Goal: Leave review/rating: Leave review/rating

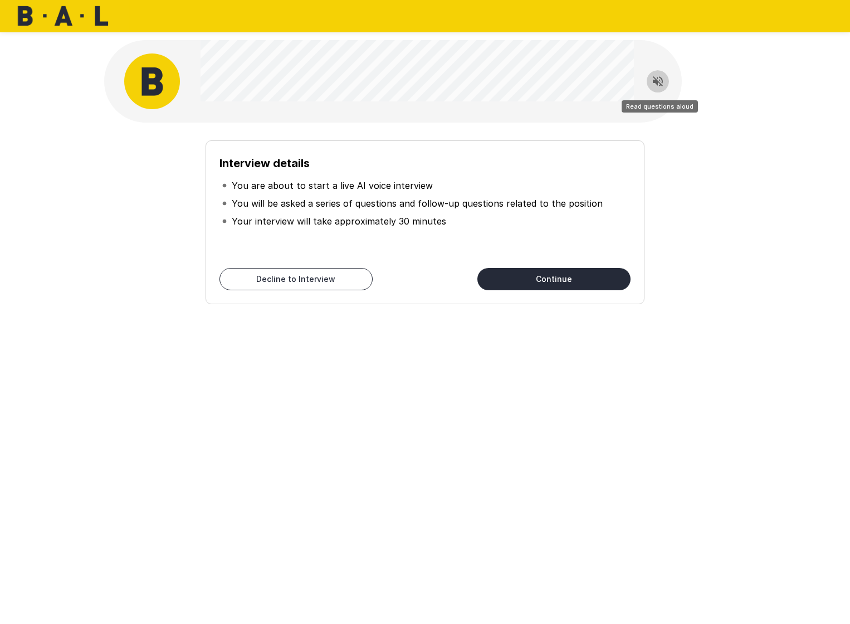
click at [656, 84] on icon "Read questions aloud" at bounding box center [658, 81] width 10 height 10
click at [565, 280] on button "Continue" at bounding box center [553, 279] width 153 height 22
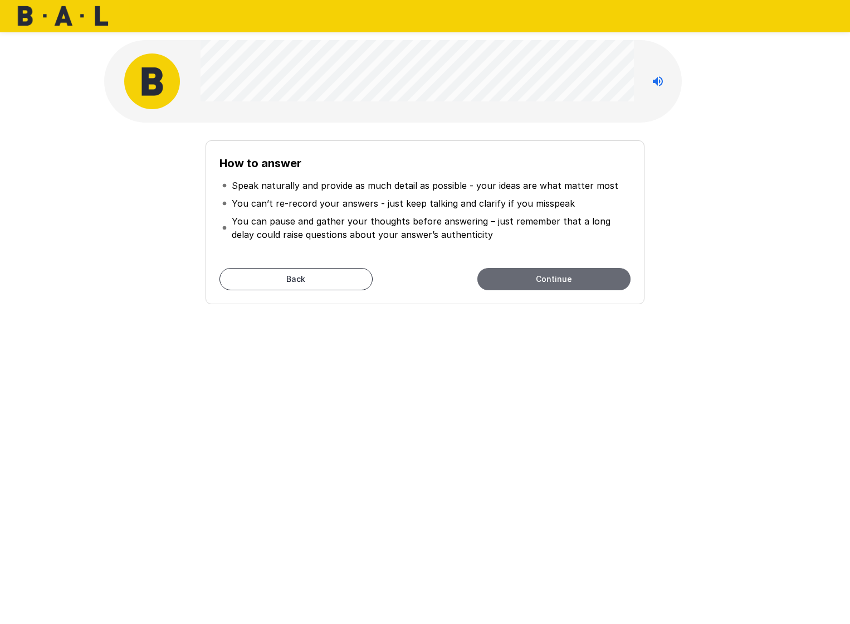
click at [527, 276] on button "Continue" at bounding box center [553, 279] width 153 height 22
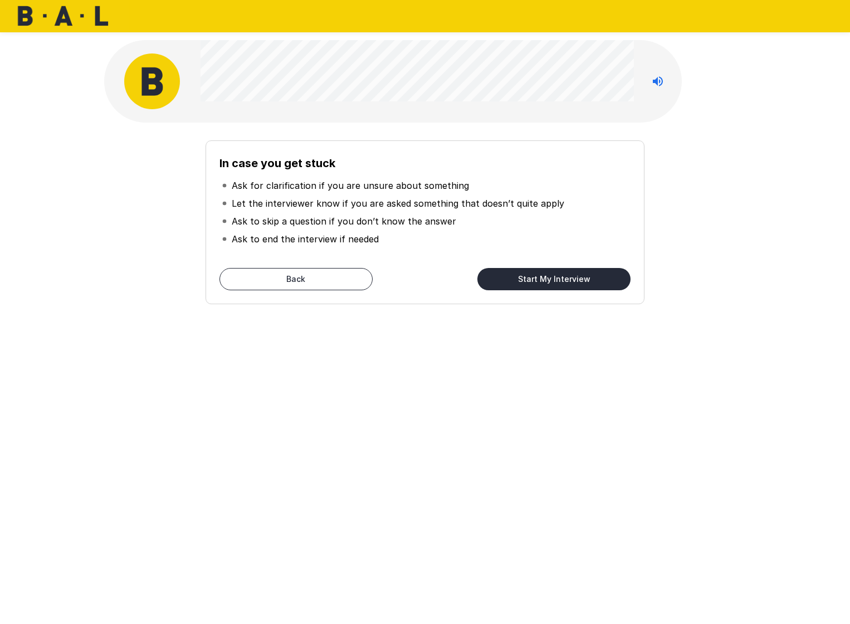
click at [517, 279] on button "Start My Interview" at bounding box center [553, 279] width 153 height 22
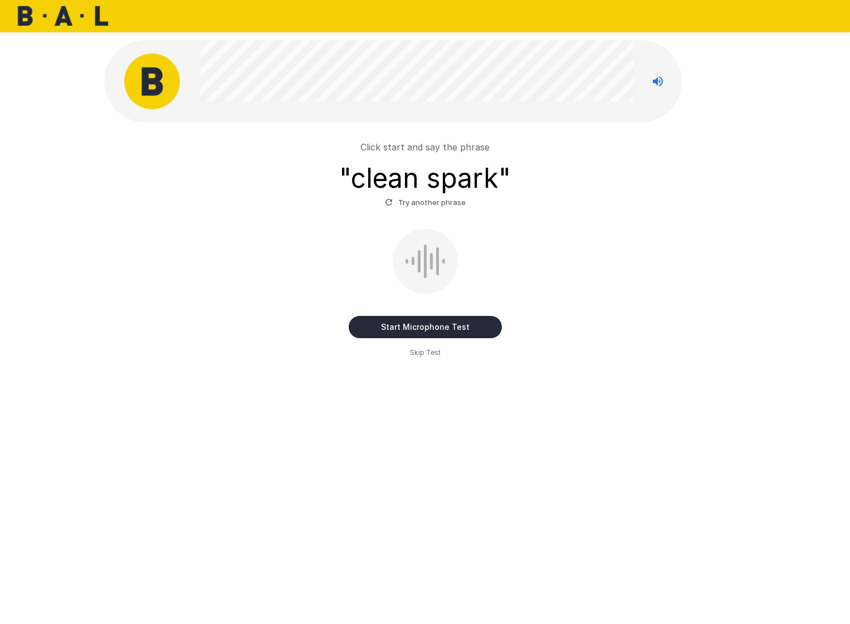
click at [402, 325] on button "Start Microphone Test" at bounding box center [425, 327] width 153 height 22
click at [392, 322] on button "Stop & Submit" at bounding box center [425, 327] width 153 height 22
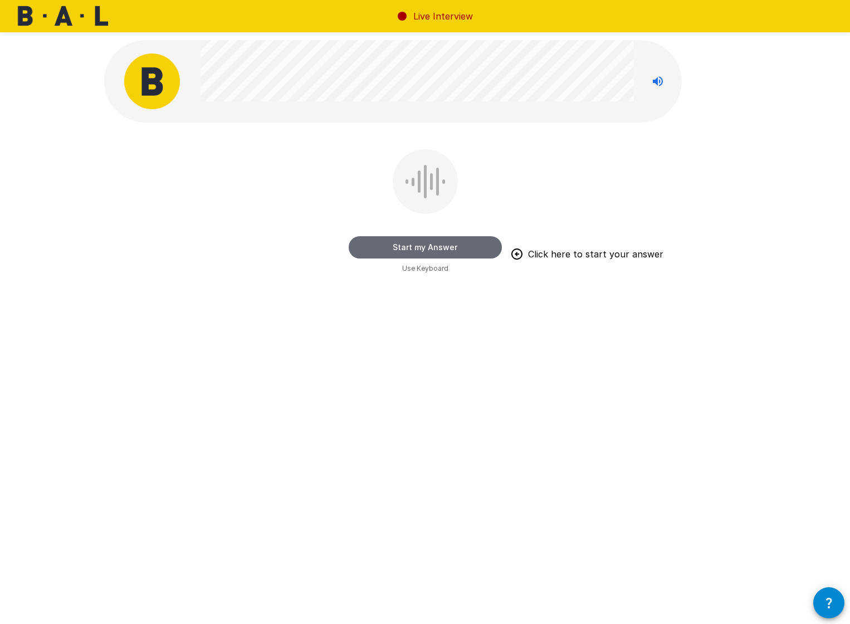
click at [391, 251] on button "Start my Answer" at bounding box center [425, 247] width 153 height 22
click at [391, 251] on button "Stop & Submit" at bounding box center [425, 247] width 153 height 22
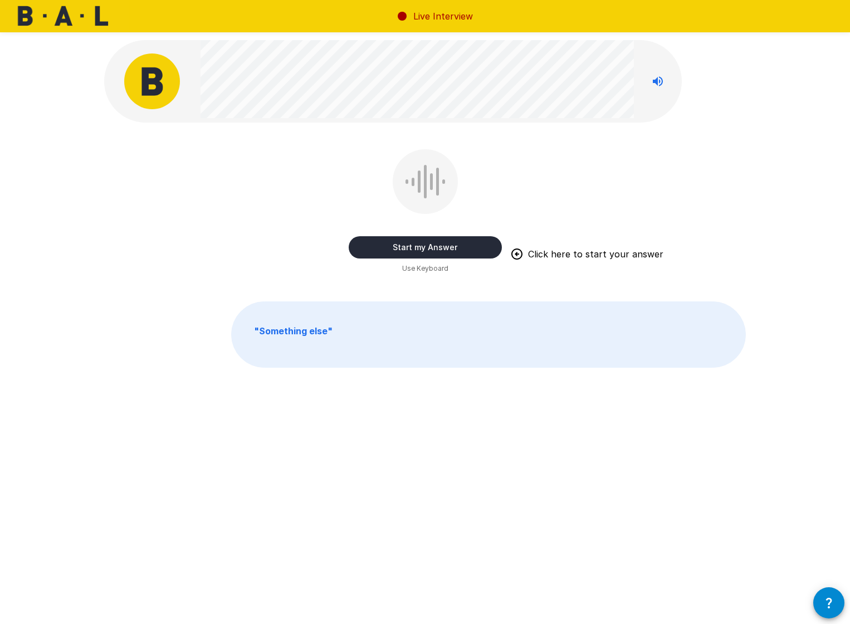
click at [404, 248] on button "Start my Answer" at bounding box center [425, 247] width 153 height 22
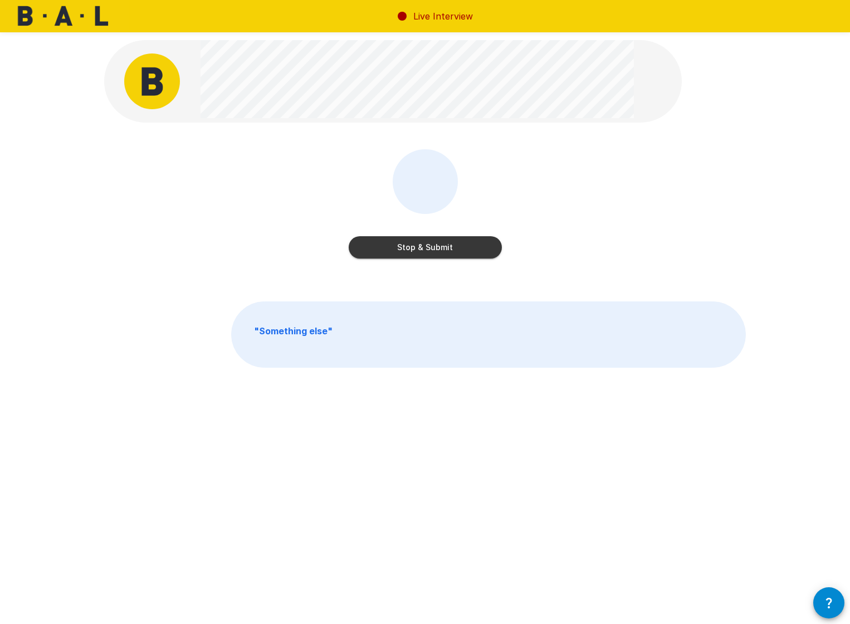
click at [404, 248] on button "Stop & Submit" at bounding box center [425, 247] width 153 height 22
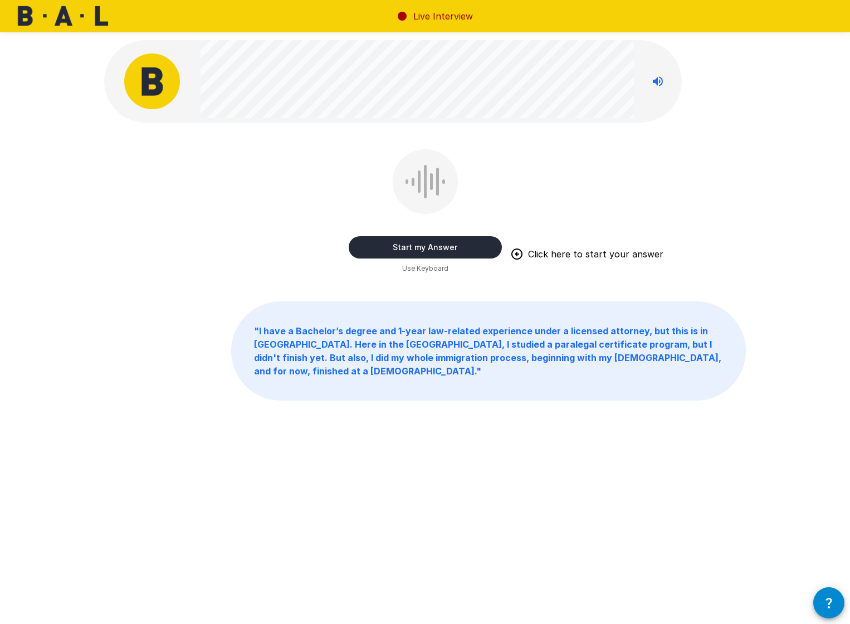
click at [397, 245] on button "Start my Answer" at bounding box center [425, 247] width 153 height 22
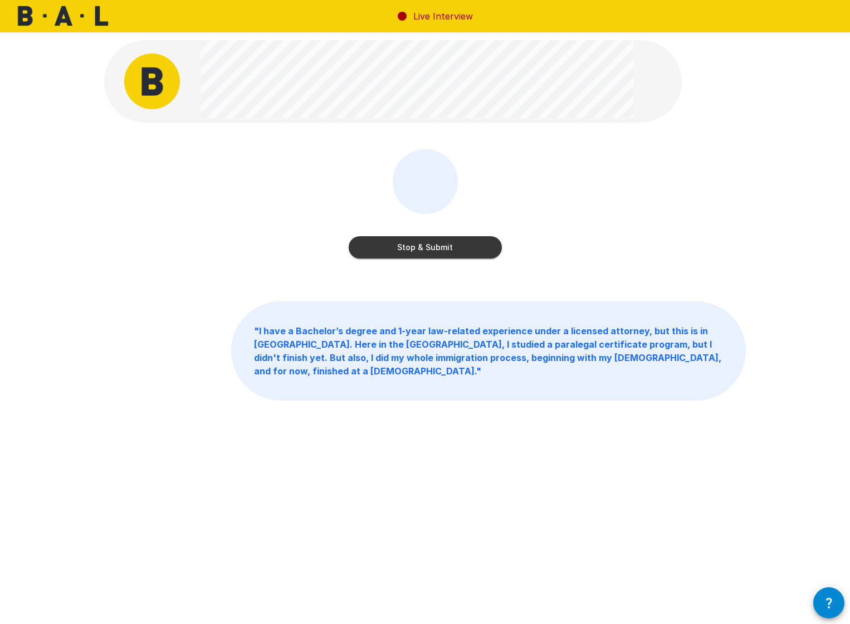
click at [397, 245] on button "Stop & Submit" at bounding box center [425, 247] width 153 height 22
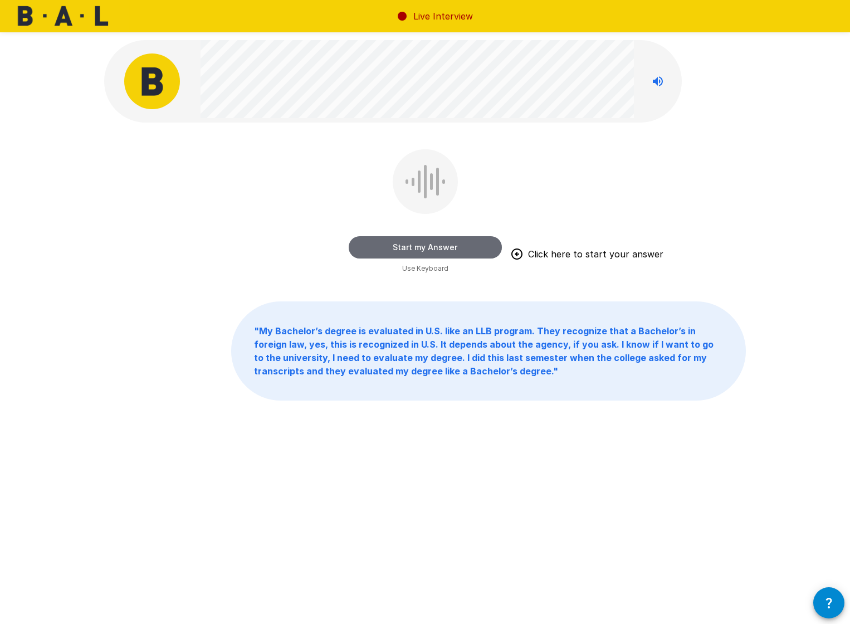
click at [404, 244] on button "Start my Answer" at bounding box center [425, 247] width 153 height 22
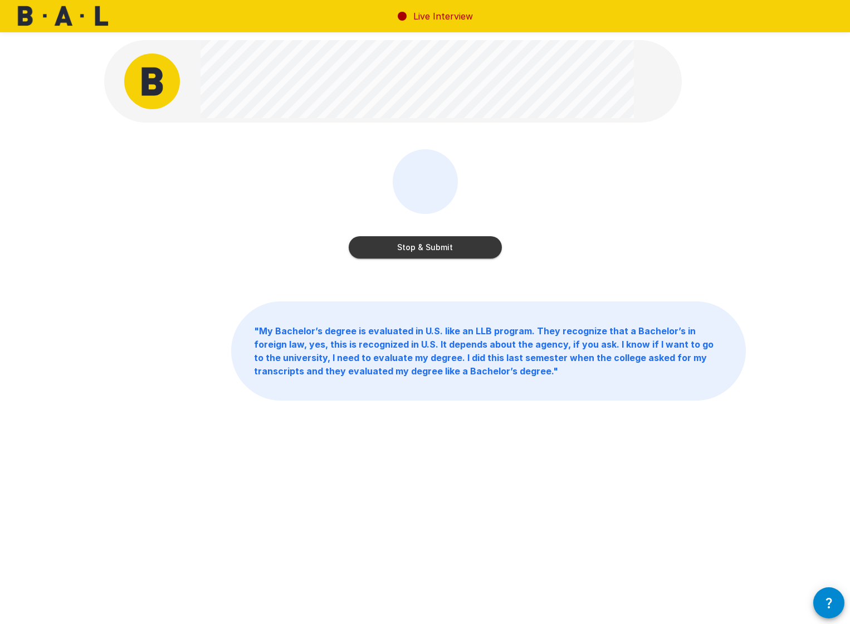
click at [403, 243] on button "Stop & Submit" at bounding box center [425, 247] width 153 height 22
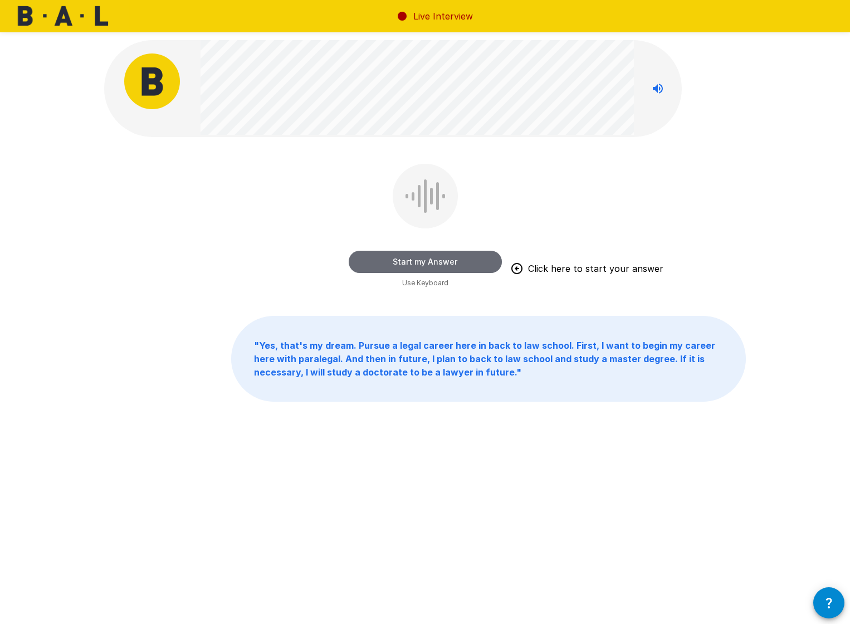
click at [463, 261] on button "Start my Answer" at bounding box center [425, 262] width 153 height 22
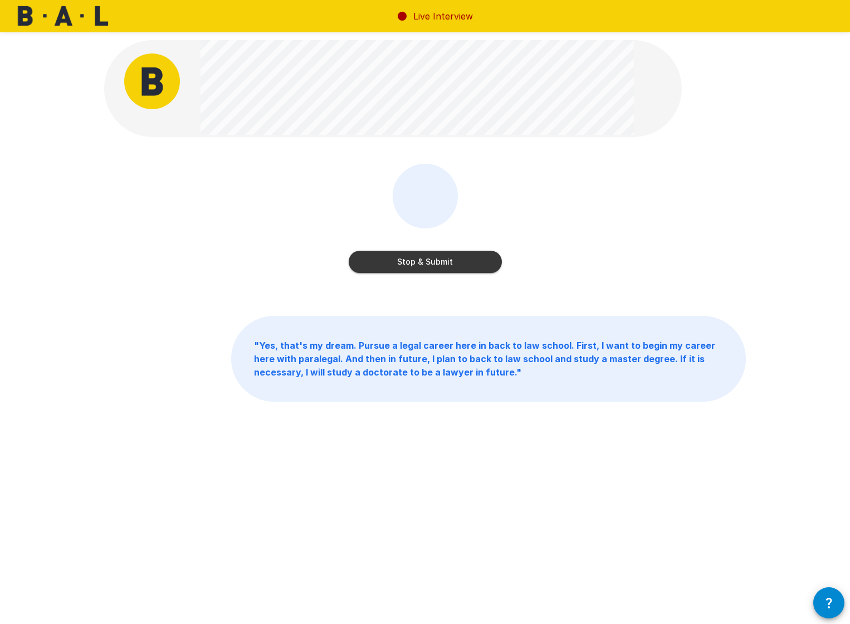
click at [463, 261] on button "Stop & Submit" at bounding box center [425, 262] width 153 height 22
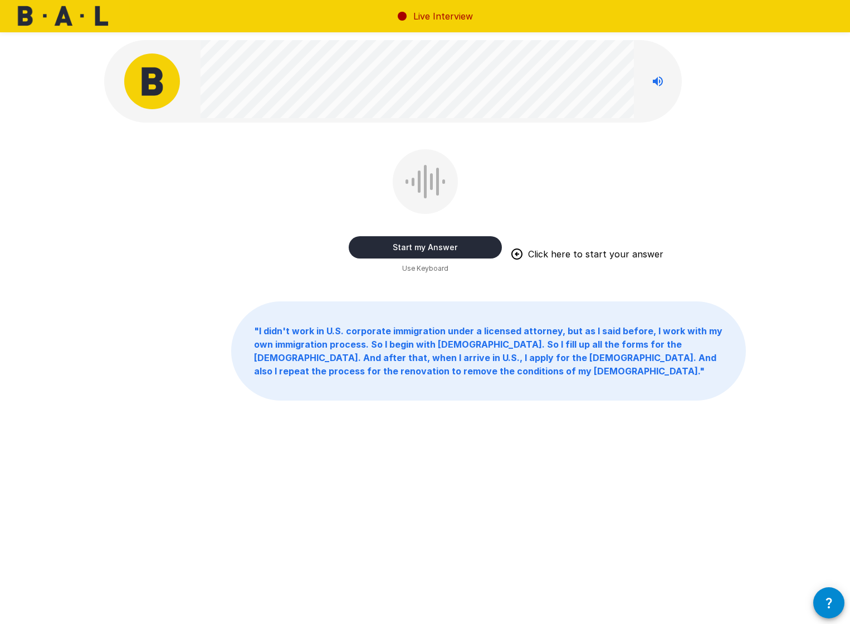
click at [411, 245] on button "Start my Answer" at bounding box center [425, 247] width 153 height 22
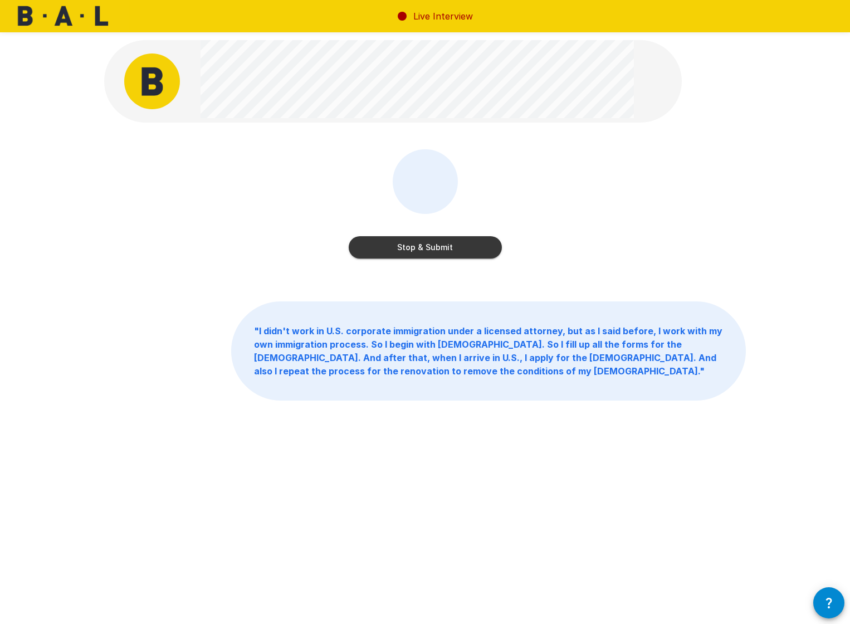
click at [411, 245] on button "Stop & Submit" at bounding box center [425, 247] width 153 height 22
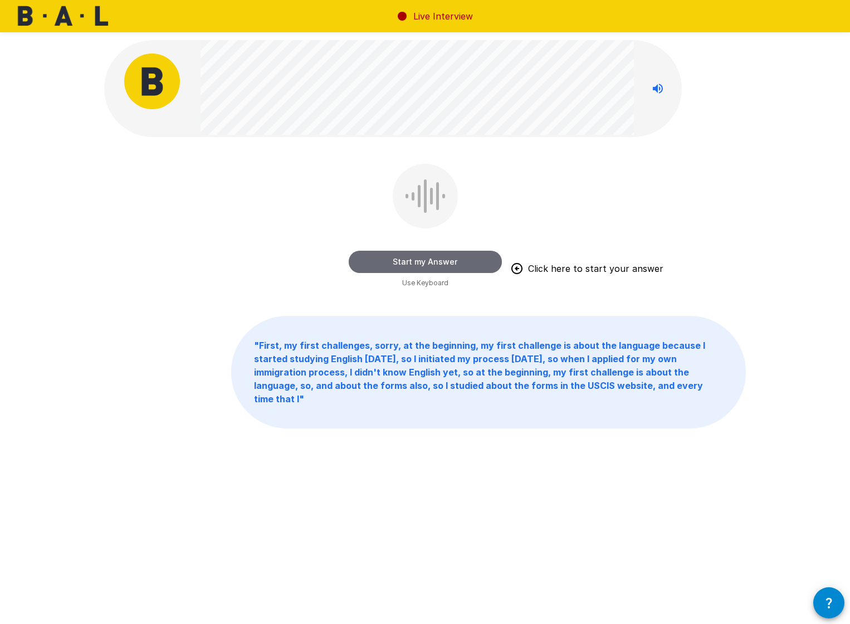
click at [420, 263] on button "Start my Answer" at bounding box center [425, 262] width 153 height 22
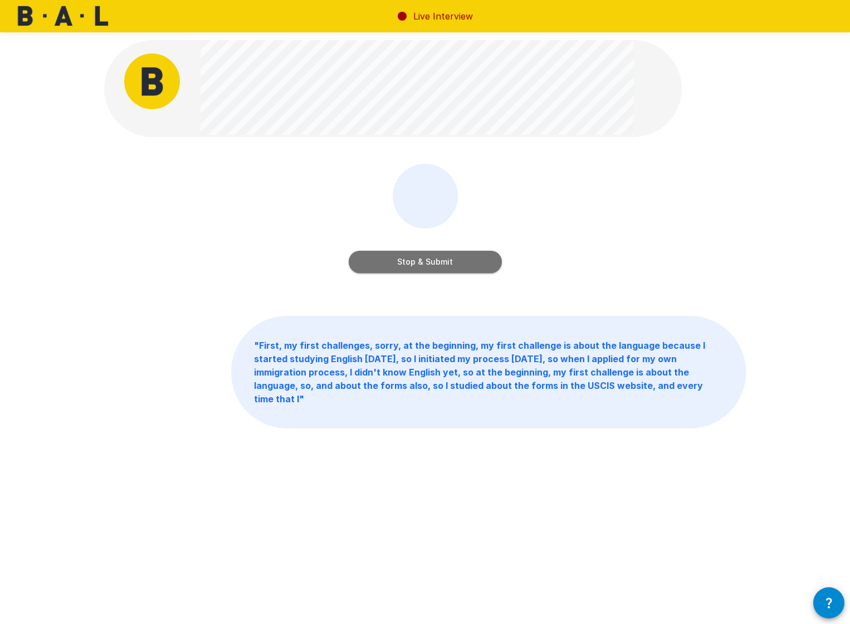
click at [420, 263] on button "Stop & Submit" at bounding box center [425, 262] width 153 height 22
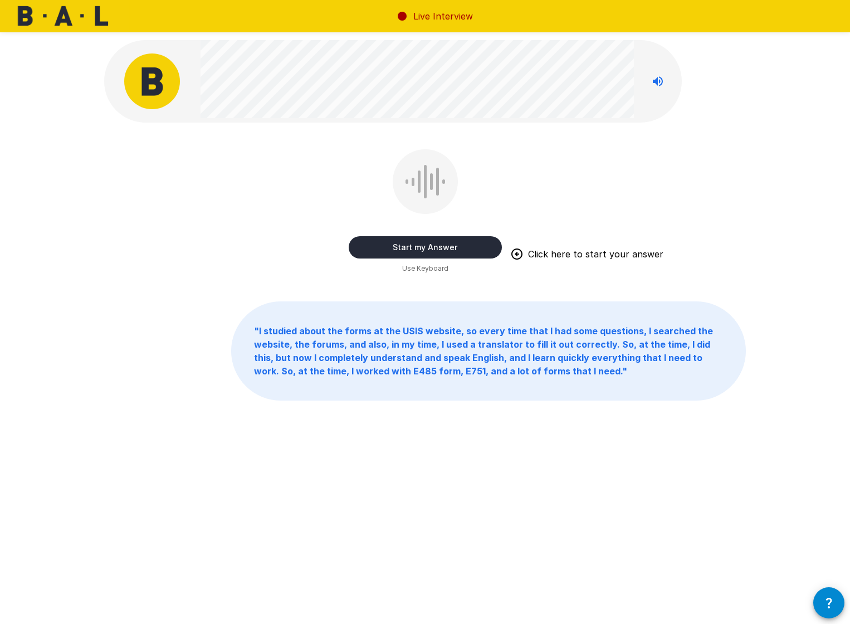
click at [380, 248] on button "Start my Answer" at bounding box center [425, 247] width 153 height 22
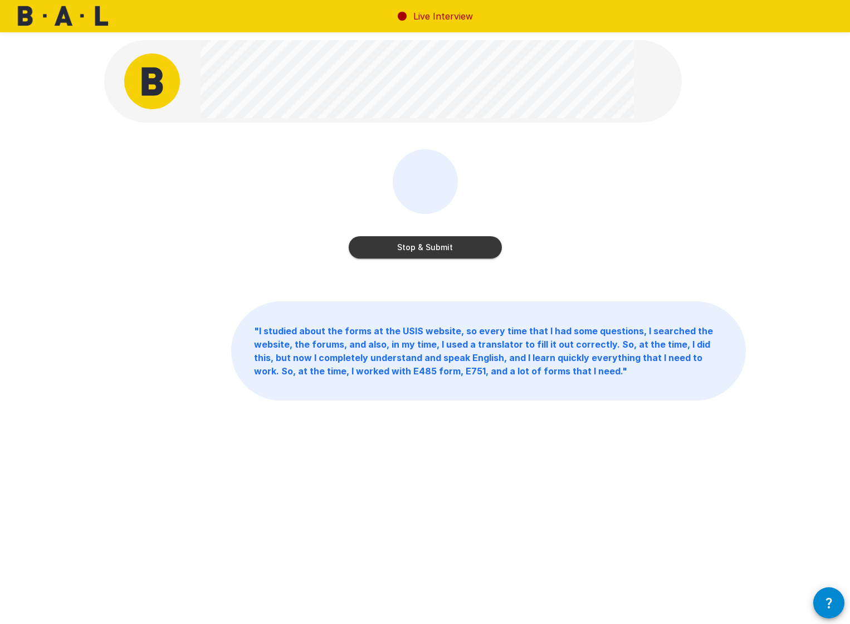
click at [380, 248] on button "Stop & Submit" at bounding box center [425, 247] width 153 height 22
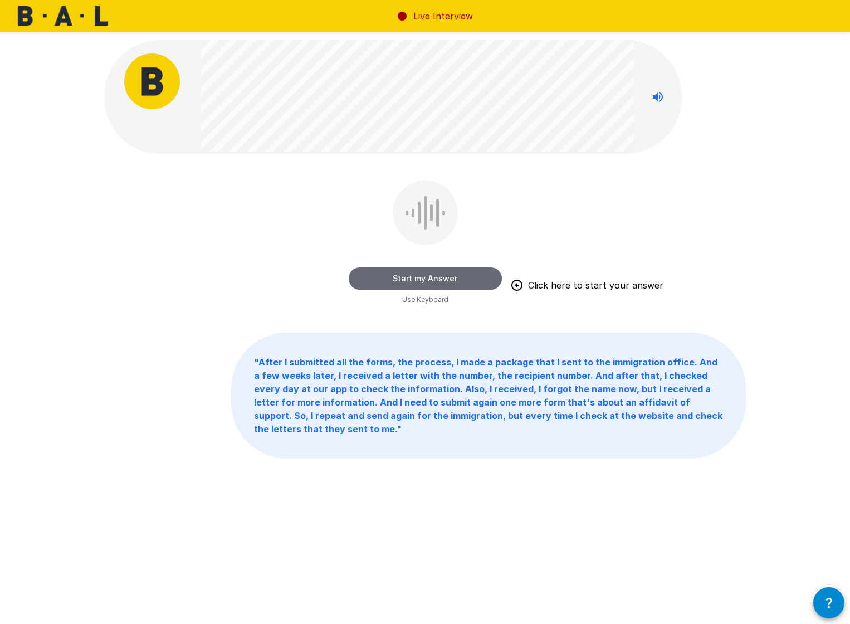
click at [389, 278] on button "Start my Answer" at bounding box center [425, 278] width 153 height 22
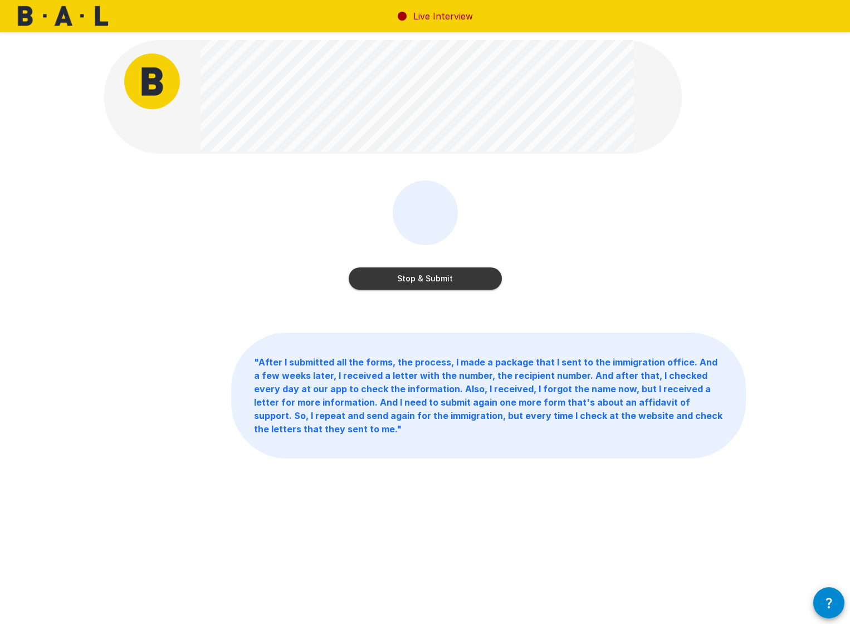
click at [389, 278] on button "Stop & Submit" at bounding box center [425, 278] width 153 height 22
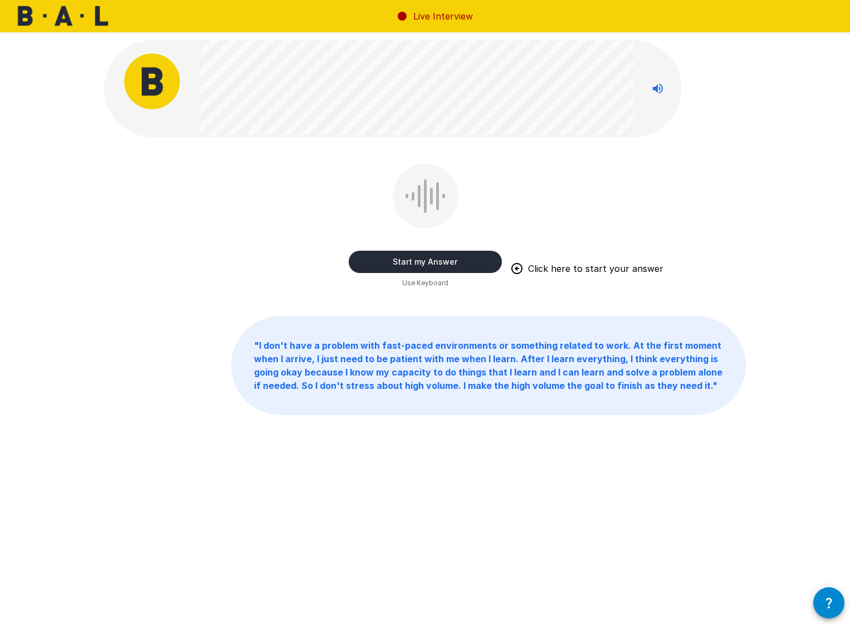
click at [449, 261] on button "Start my Answer" at bounding box center [425, 262] width 153 height 22
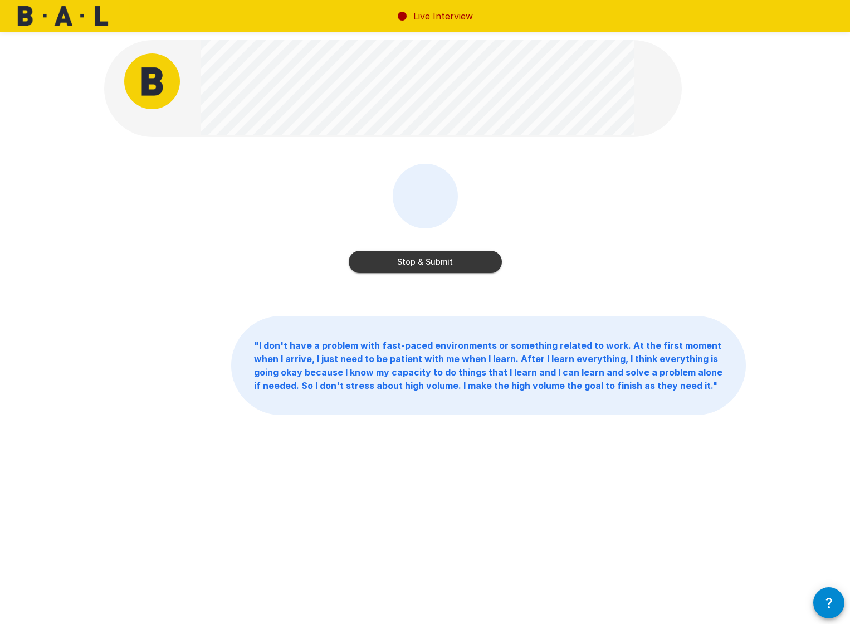
click at [449, 261] on button "Stop & Submit" at bounding box center [425, 262] width 153 height 22
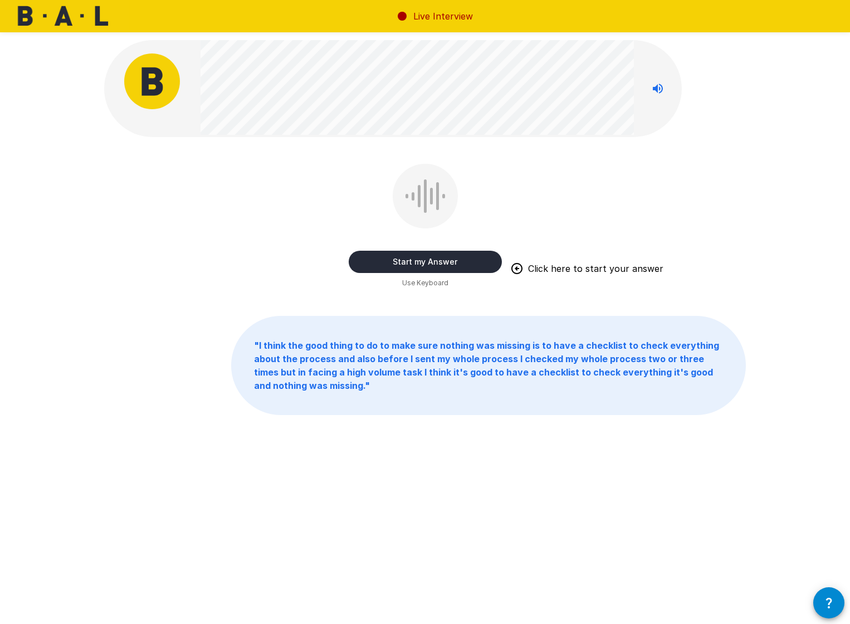
click at [394, 261] on button "Start my Answer" at bounding box center [425, 262] width 153 height 22
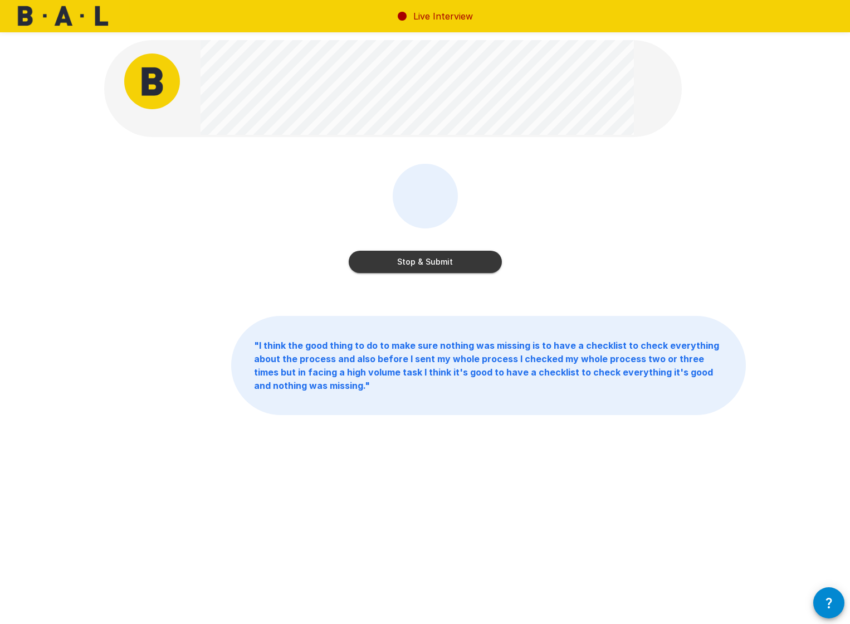
click at [394, 261] on button "Stop & Submit" at bounding box center [425, 262] width 153 height 22
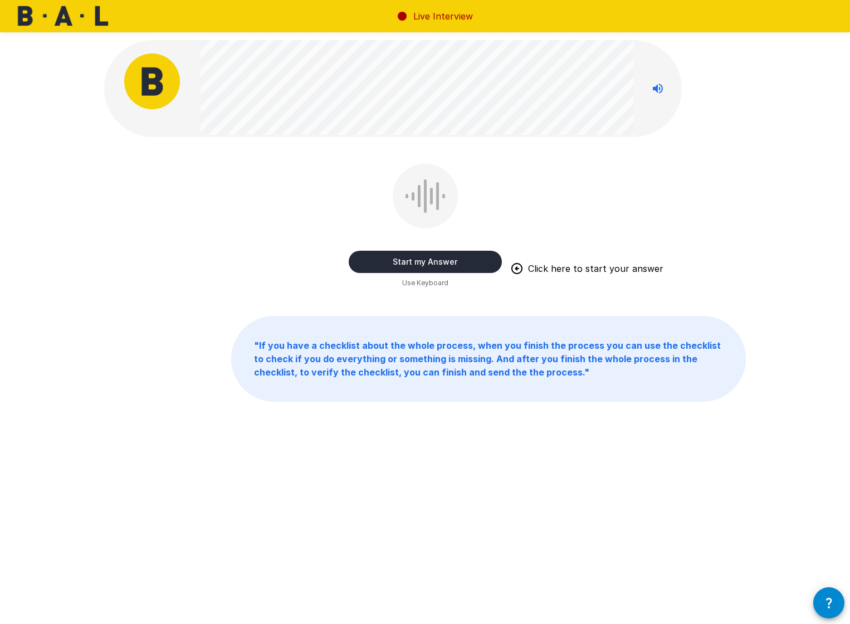
click at [476, 256] on button "Start my Answer" at bounding box center [425, 262] width 153 height 22
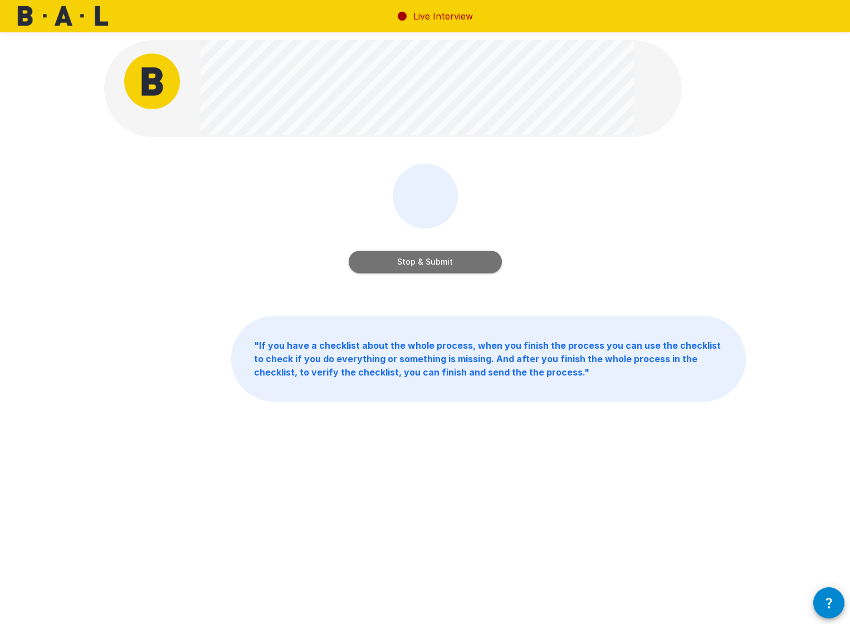
click at [435, 261] on button "Stop & Submit" at bounding box center [425, 262] width 153 height 22
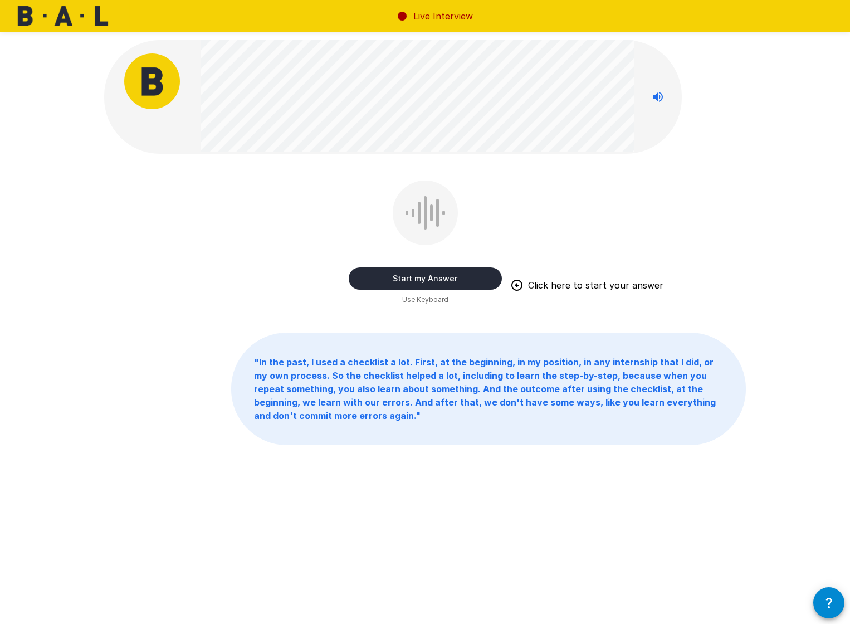
click at [441, 277] on button "Start my Answer" at bounding box center [425, 278] width 153 height 22
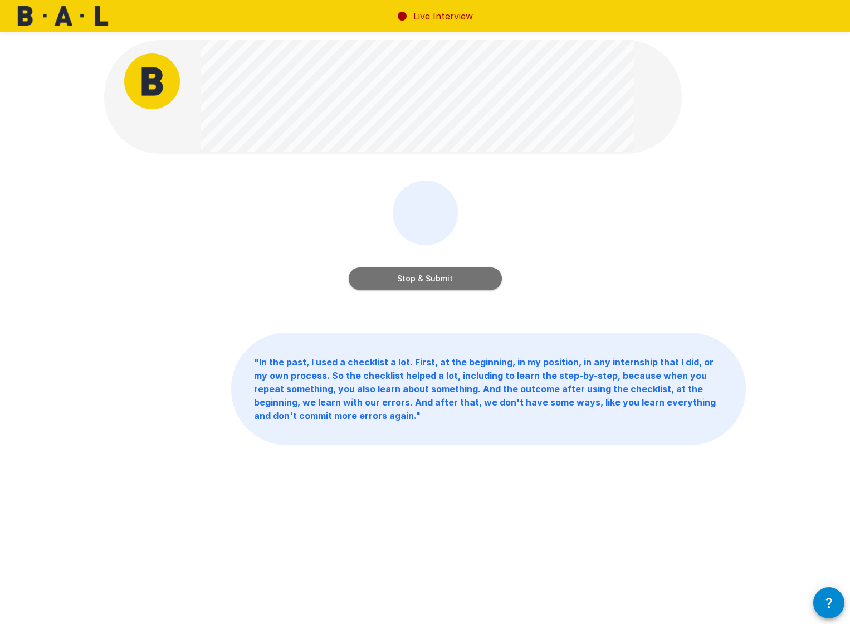
click at [441, 277] on button "Stop & Submit" at bounding box center [425, 278] width 153 height 22
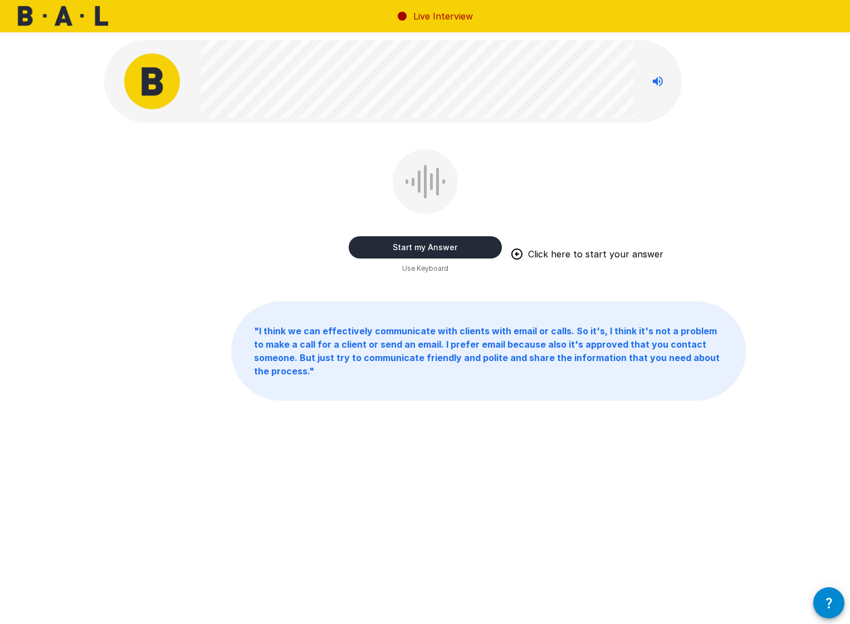
click at [399, 245] on button "Start my Answer" at bounding box center [425, 247] width 153 height 22
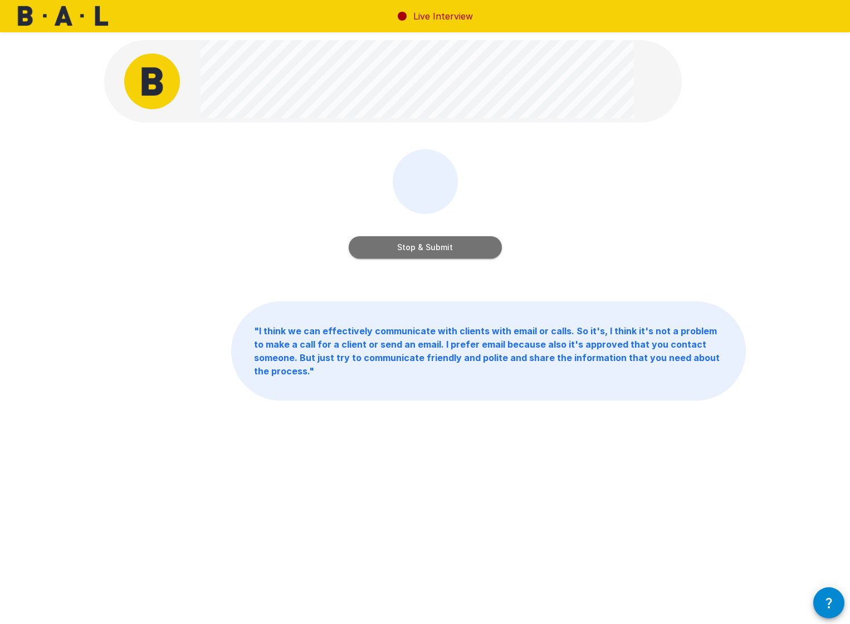
click at [399, 245] on button "Stop & Submit" at bounding box center [425, 247] width 153 height 22
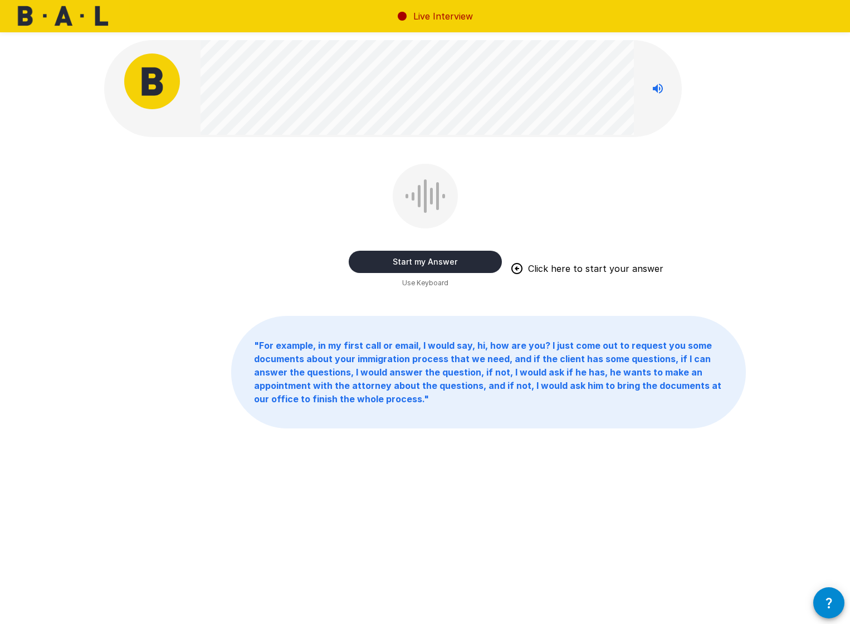
click at [380, 262] on button "Start my Answer" at bounding box center [425, 262] width 153 height 22
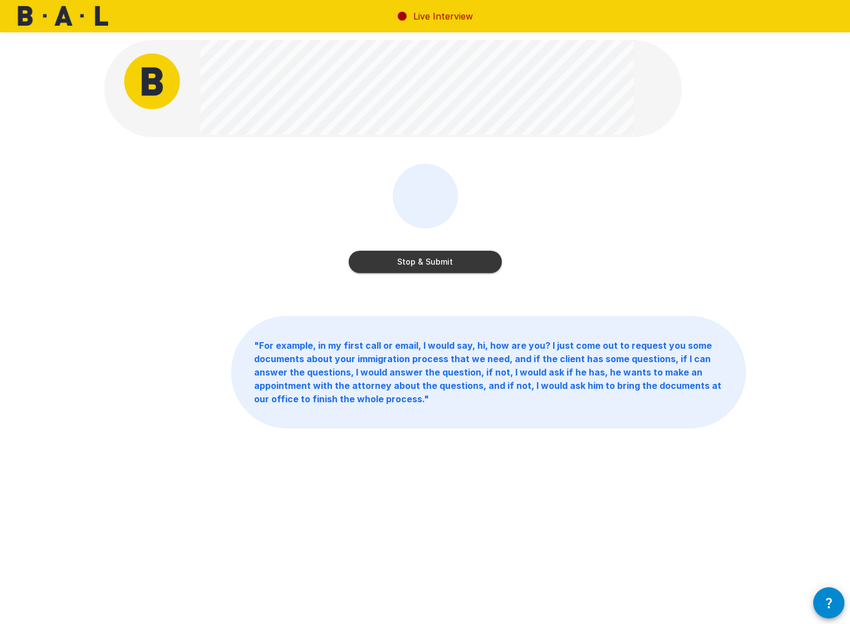
click at [380, 260] on button "Stop & Submit" at bounding box center [425, 262] width 153 height 22
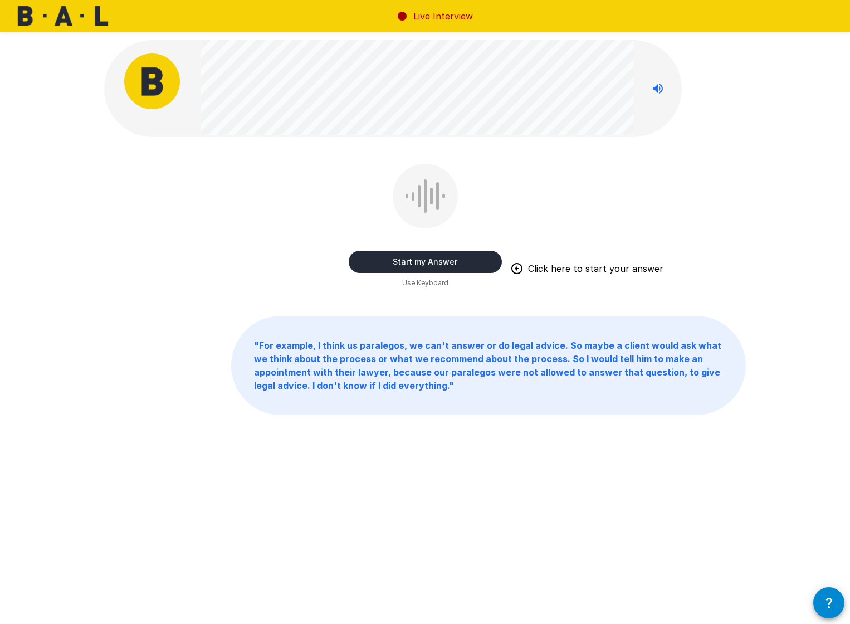
click at [380, 262] on button "Start my Answer" at bounding box center [425, 262] width 153 height 22
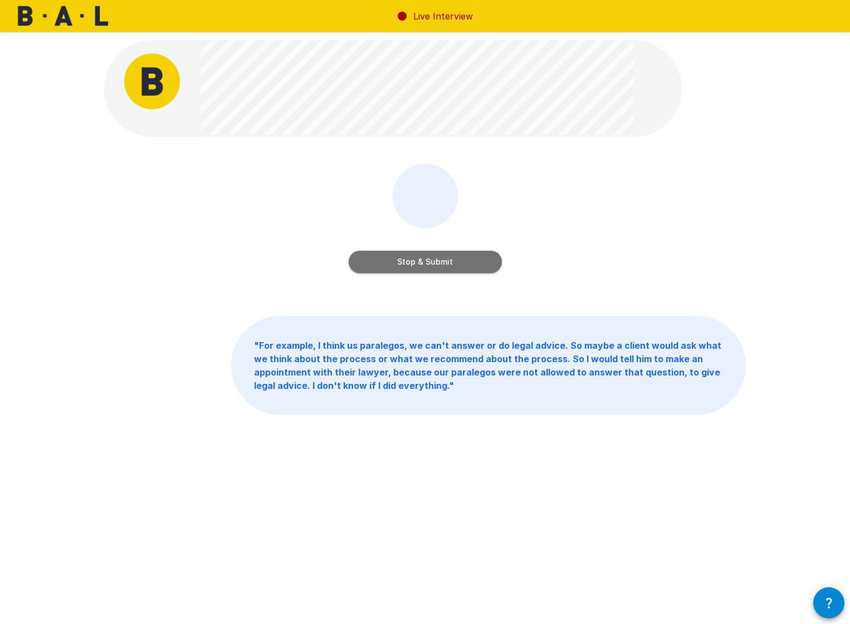
click at [380, 262] on button "Stop & Submit" at bounding box center [425, 262] width 153 height 22
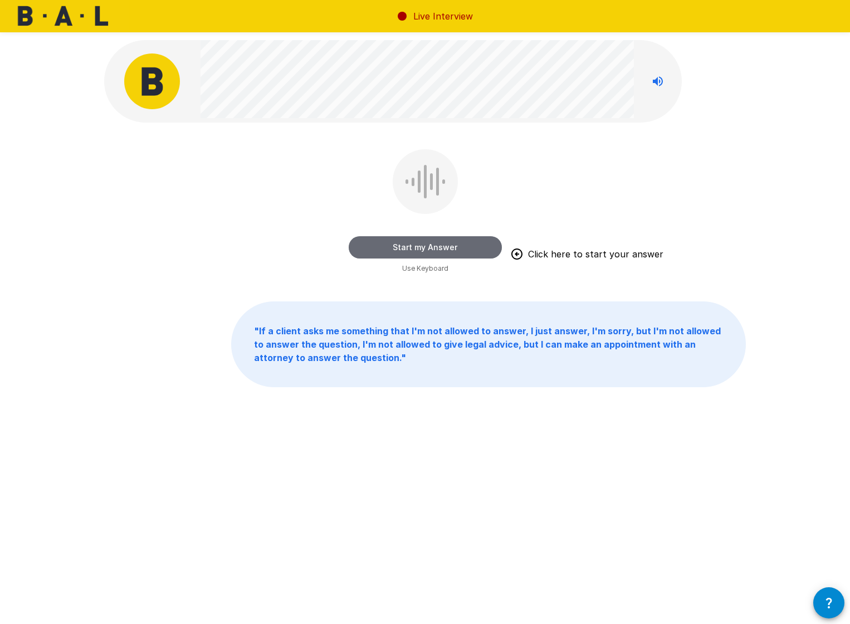
click at [412, 248] on button "Start my Answer" at bounding box center [425, 247] width 153 height 22
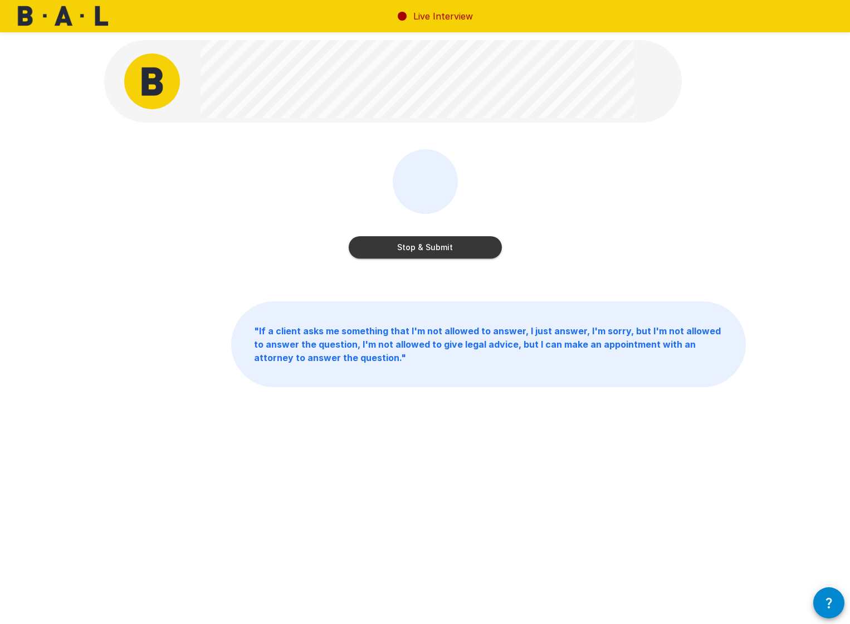
click at [382, 248] on button "Stop & Submit" at bounding box center [425, 247] width 153 height 22
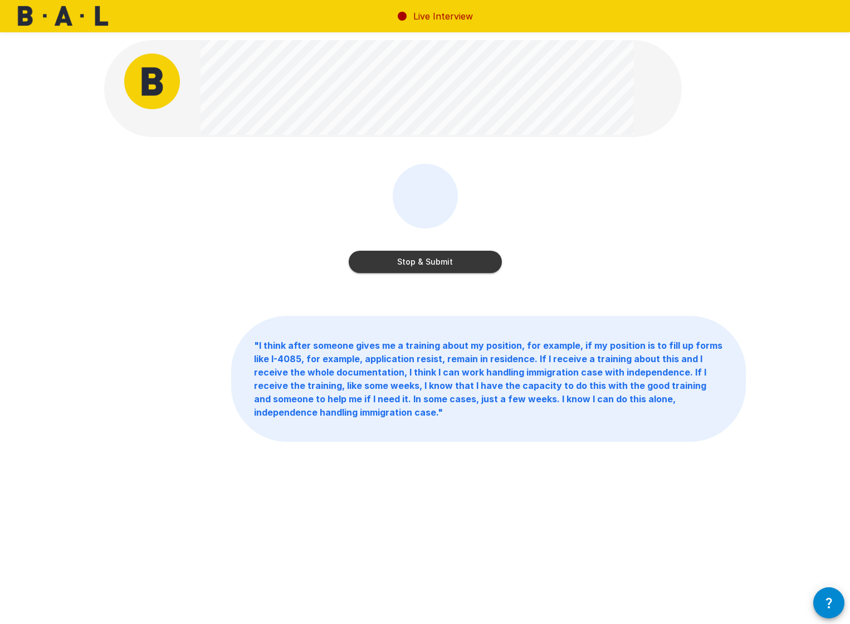
click at [443, 263] on button "Stop & Submit" at bounding box center [425, 262] width 153 height 22
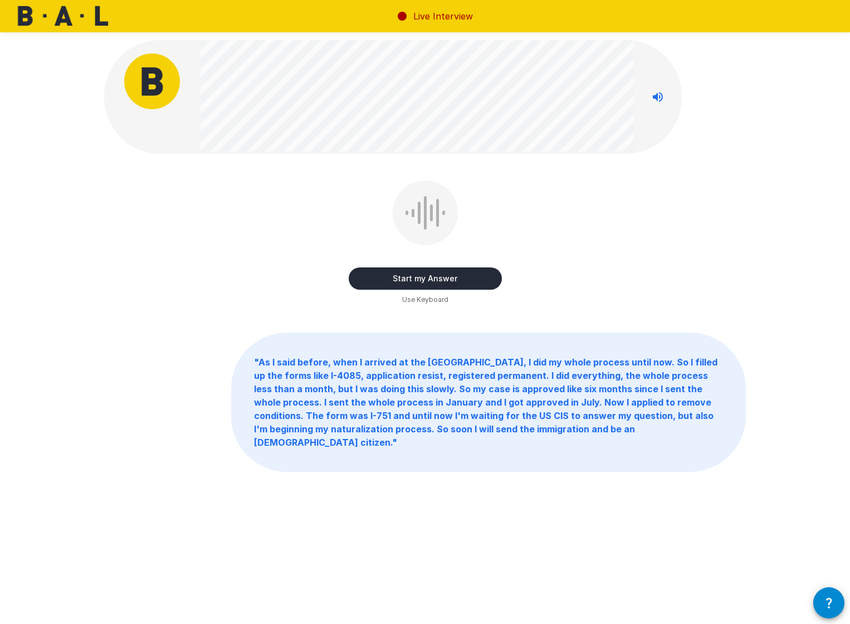
click at [452, 275] on button "Start my Answer" at bounding box center [425, 278] width 153 height 22
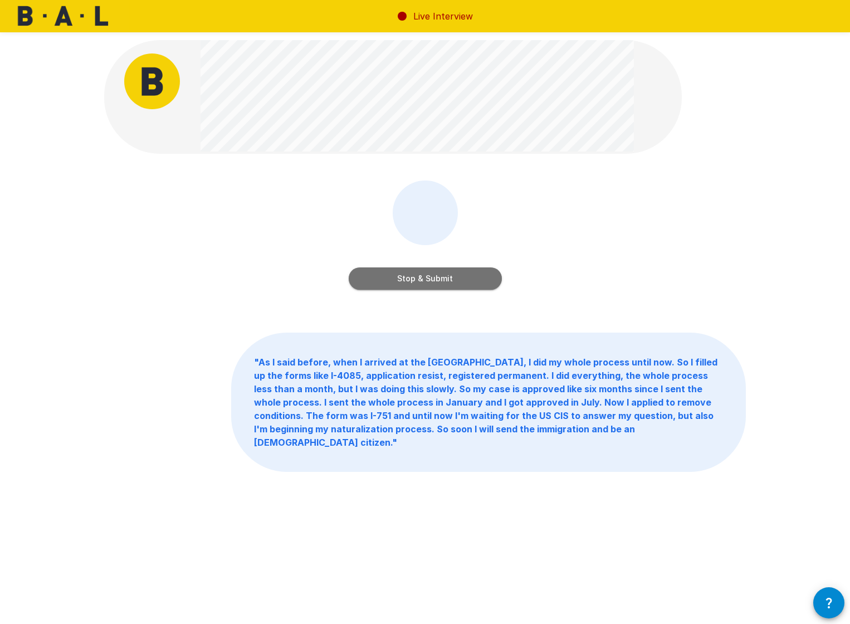
click at [443, 279] on button "Stop & Submit" at bounding box center [425, 278] width 153 height 22
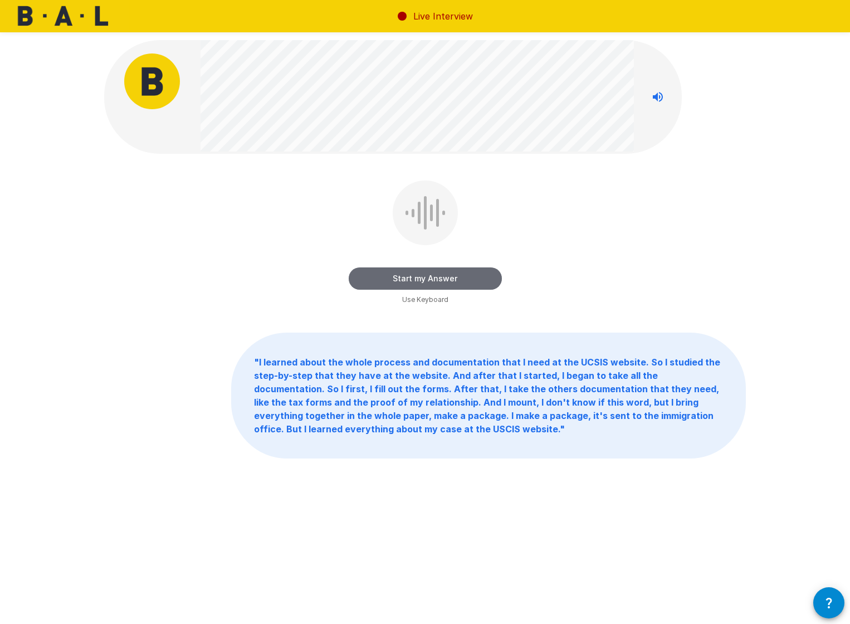
click at [377, 274] on button "Start my Answer" at bounding box center [425, 278] width 153 height 22
click at [377, 274] on button "Stop & Submit" at bounding box center [425, 278] width 153 height 22
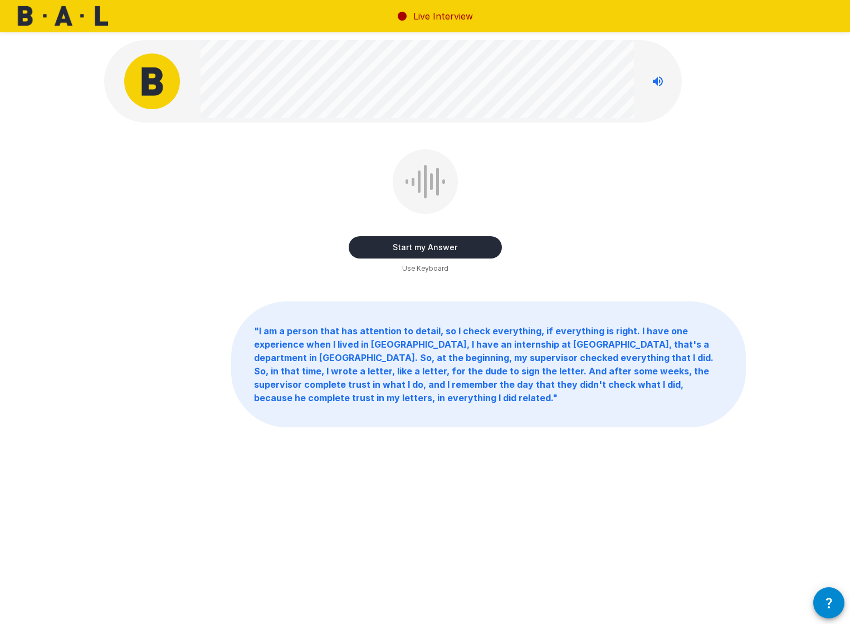
click at [381, 246] on button "Start my Answer" at bounding box center [425, 247] width 153 height 22
click at [381, 246] on button "Stop & Submit" at bounding box center [425, 247] width 153 height 22
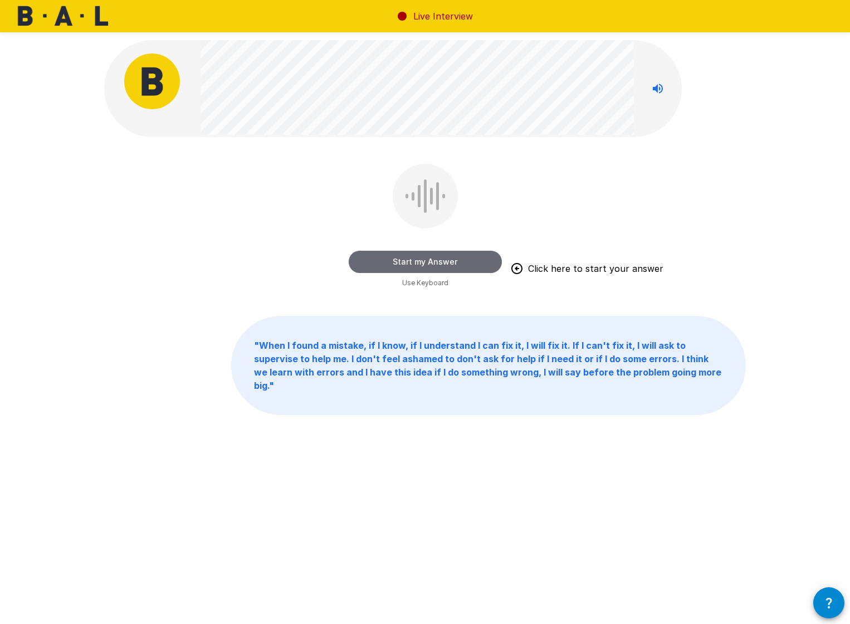
click at [374, 258] on button "Start my Answer" at bounding box center [425, 262] width 153 height 22
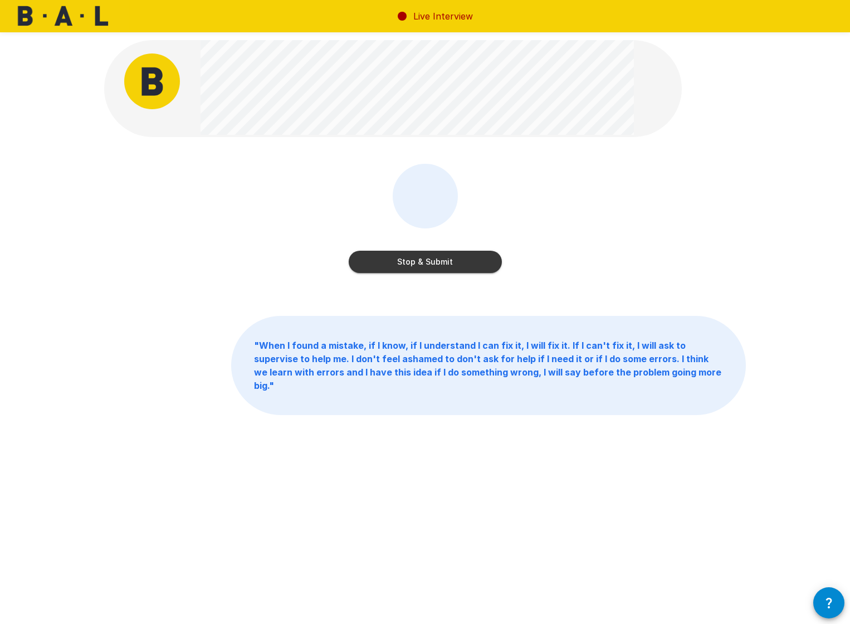
click at [410, 261] on button "Stop & Submit" at bounding box center [425, 262] width 153 height 22
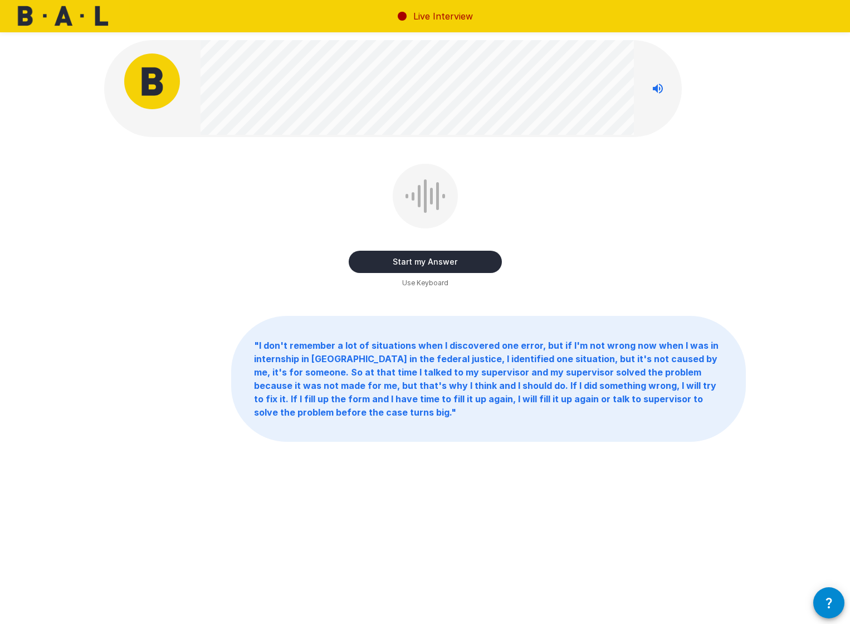
click at [390, 260] on button "Start my Answer" at bounding box center [425, 262] width 153 height 22
click at [386, 258] on button "Stop & Submit" at bounding box center [425, 262] width 153 height 22
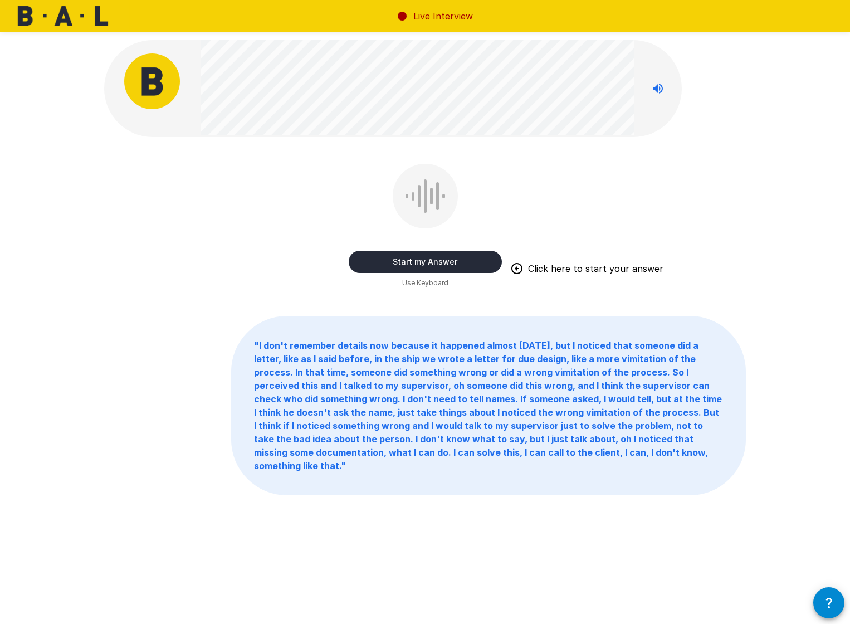
click at [392, 268] on button "Start my Answer" at bounding box center [425, 262] width 153 height 22
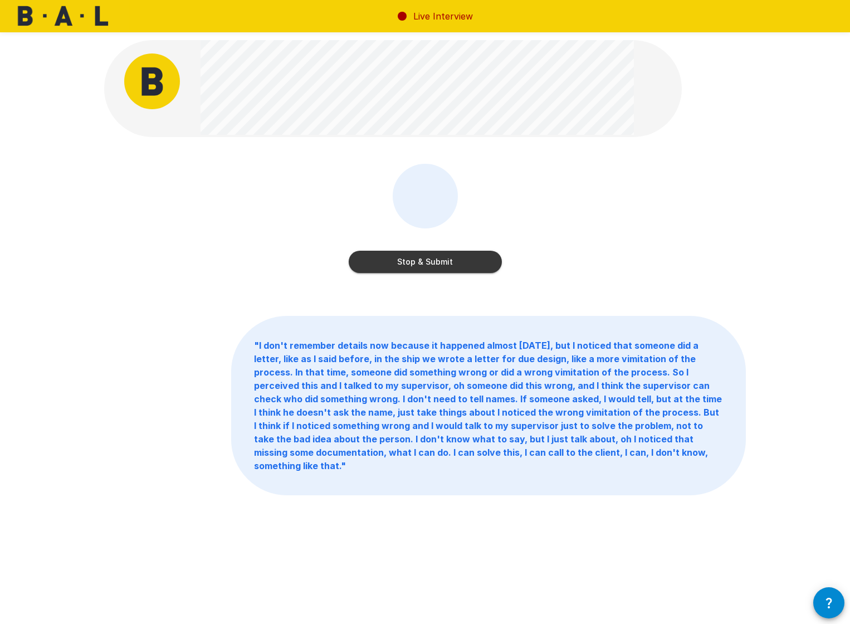
click at [433, 261] on button "Stop & Submit" at bounding box center [425, 262] width 153 height 22
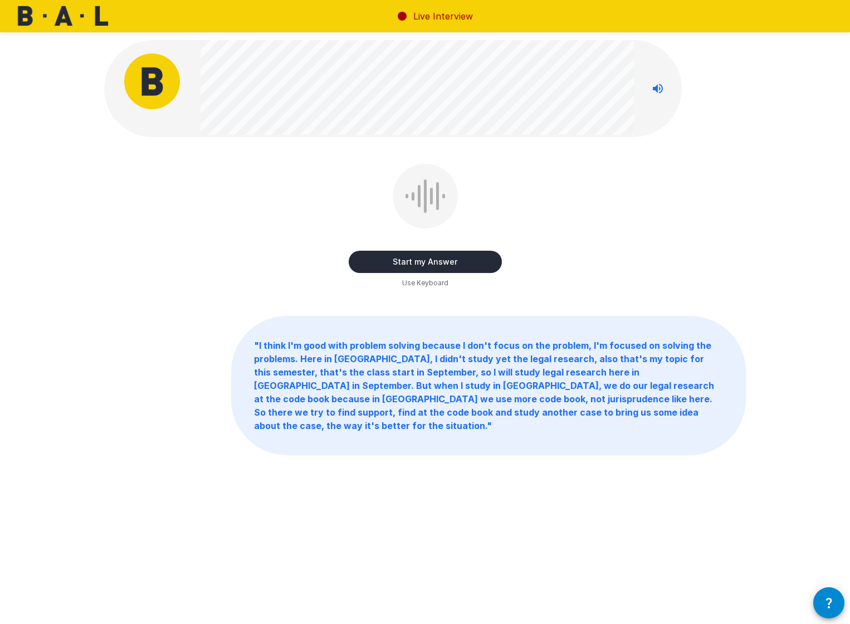
click at [397, 260] on button "Start my Answer" at bounding box center [425, 262] width 153 height 22
click at [413, 258] on button "Stop & Submit" at bounding box center [425, 262] width 153 height 22
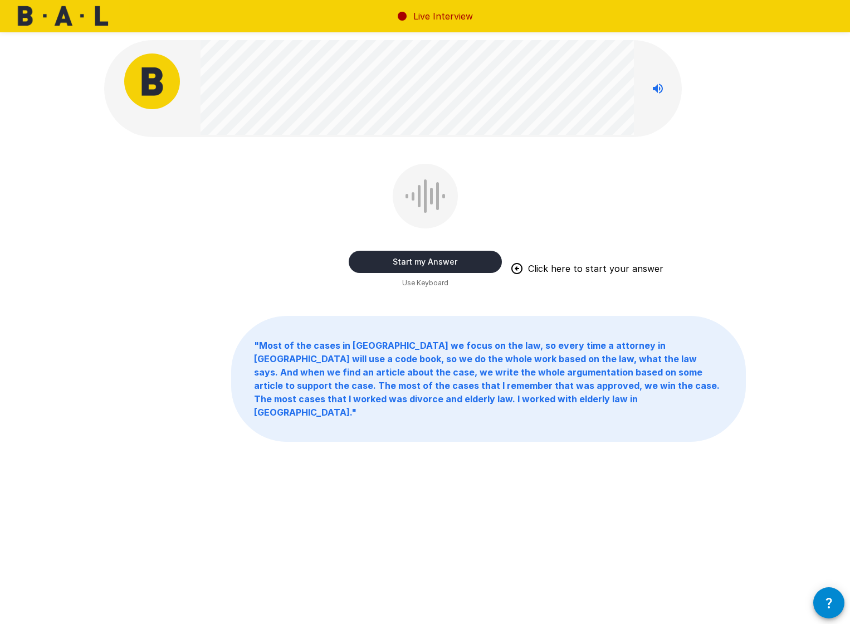
click at [379, 260] on button "Start my Answer" at bounding box center [425, 262] width 153 height 22
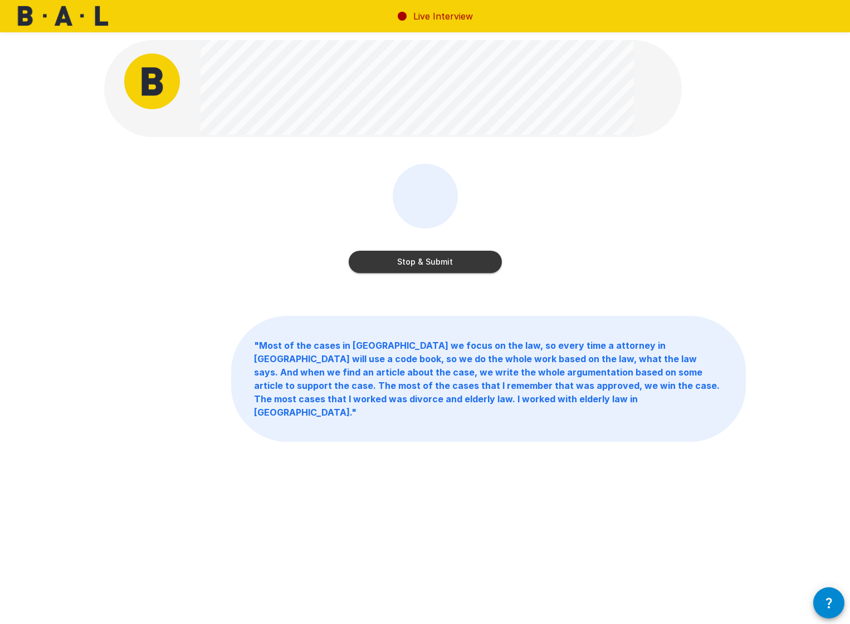
click at [361, 256] on button "Stop & Submit" at bounding box center [425, 262] width 153 height 22
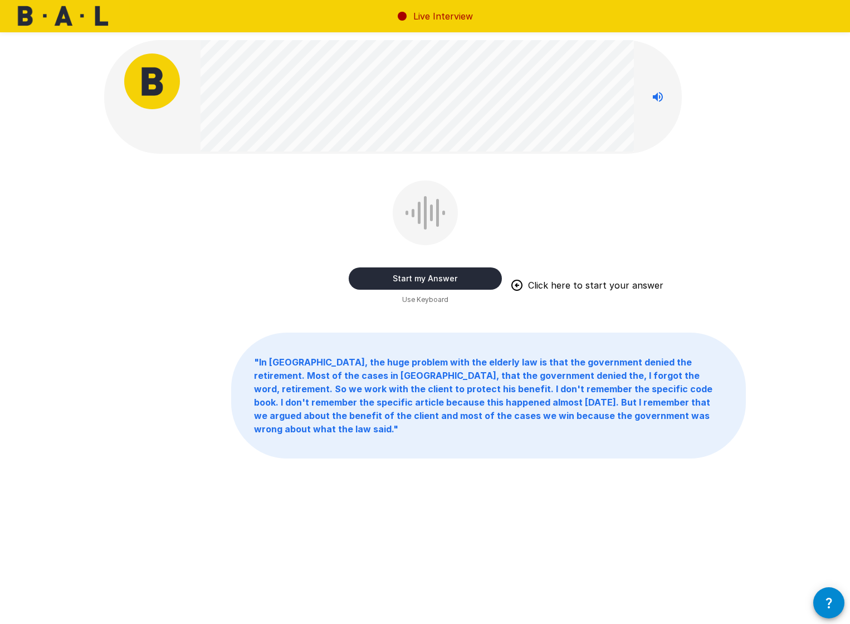
click at [368, 278] on button "Start my Answer" at bounding box center [425, 278] width 153 height 22
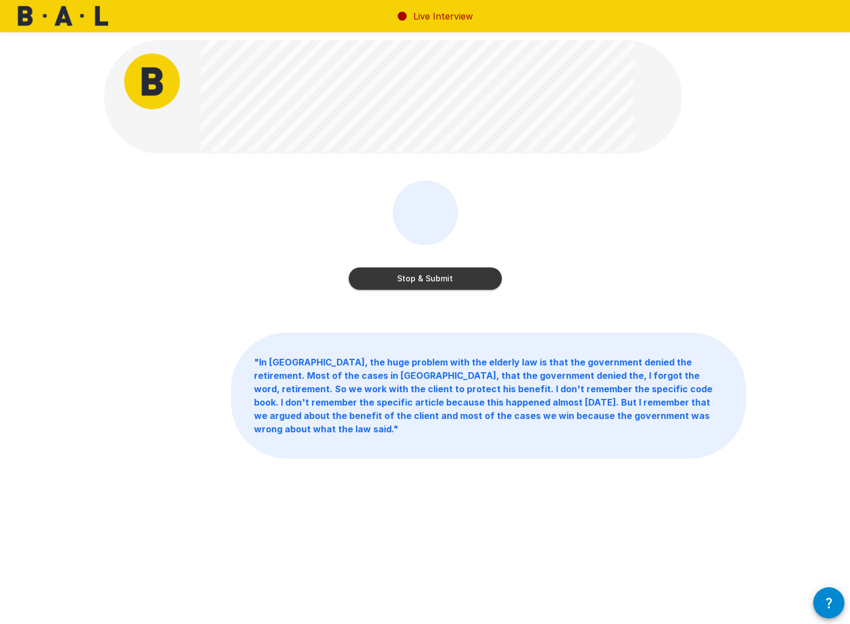
click at [368, 278] on button "Stop & Submit" at bounding box center [425, 278] width 153 height 22
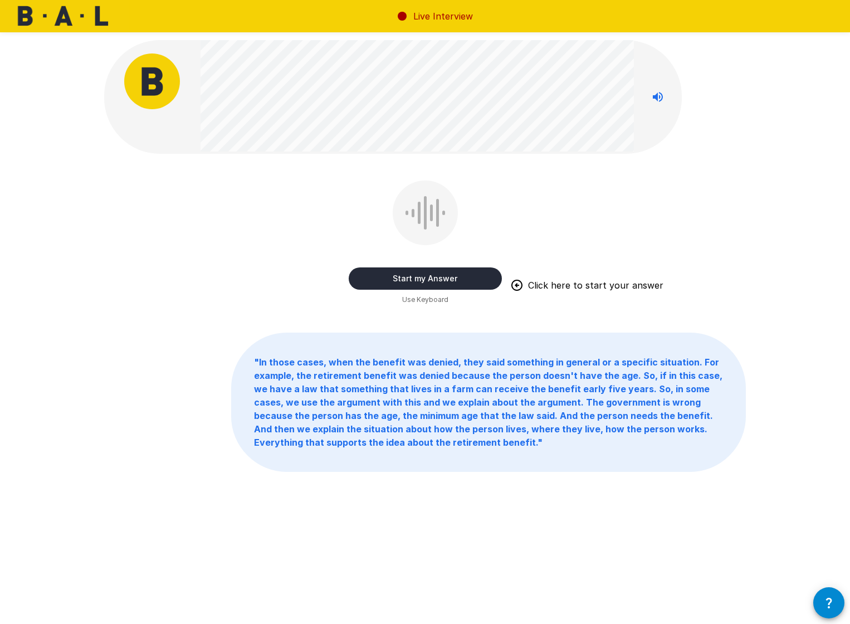
click at [375, 272] on button "Start my Answer" at bounding box center [425, 278] width 153 height 22
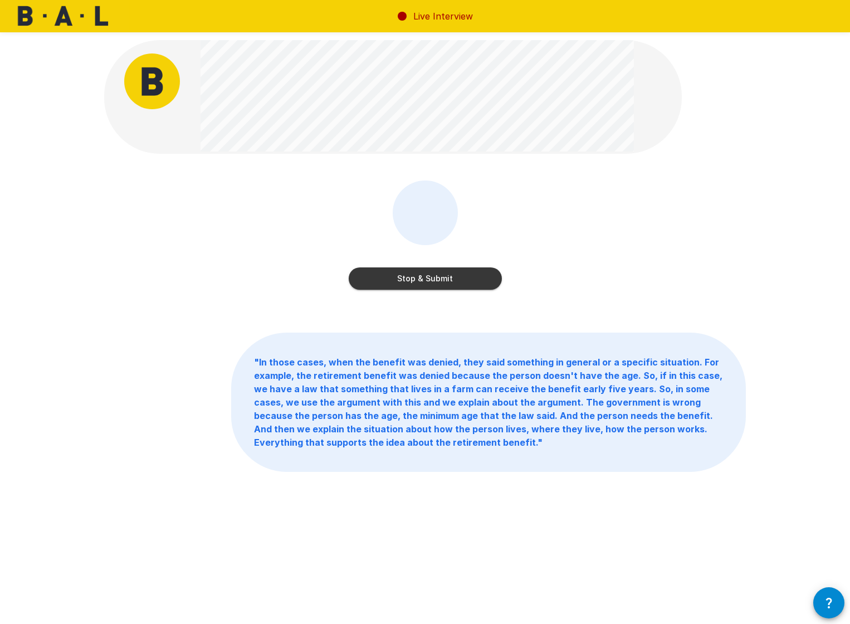
click at [439, 278] on button "Stop & Submit" at bounding box center [425, 278] width 153 height 22
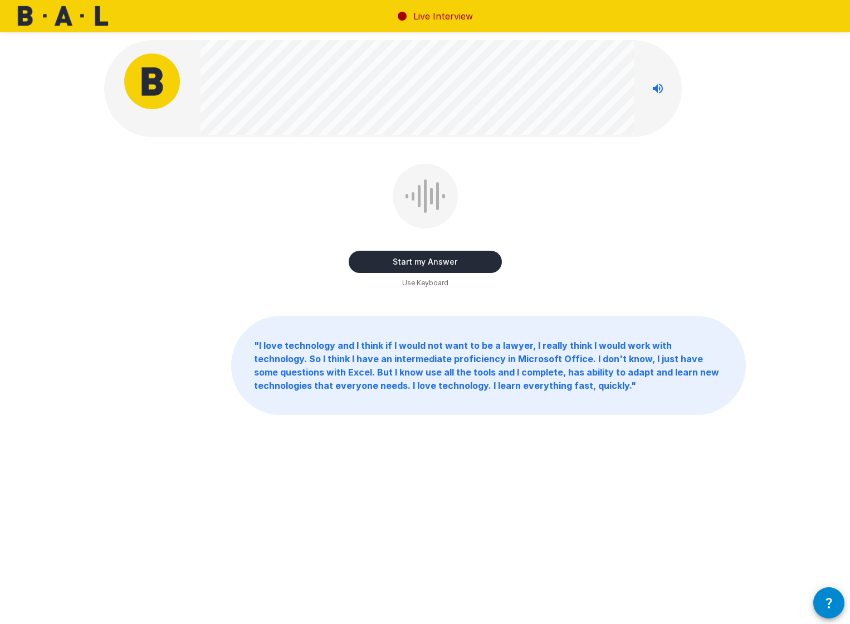
click at [355, 257] on button "Start my Answer" at bounding box center [425, 262] width 153 height 22
click at [363, 258] on button "Stop & Submit" at bounding box center [425, 262] width 153 height 22
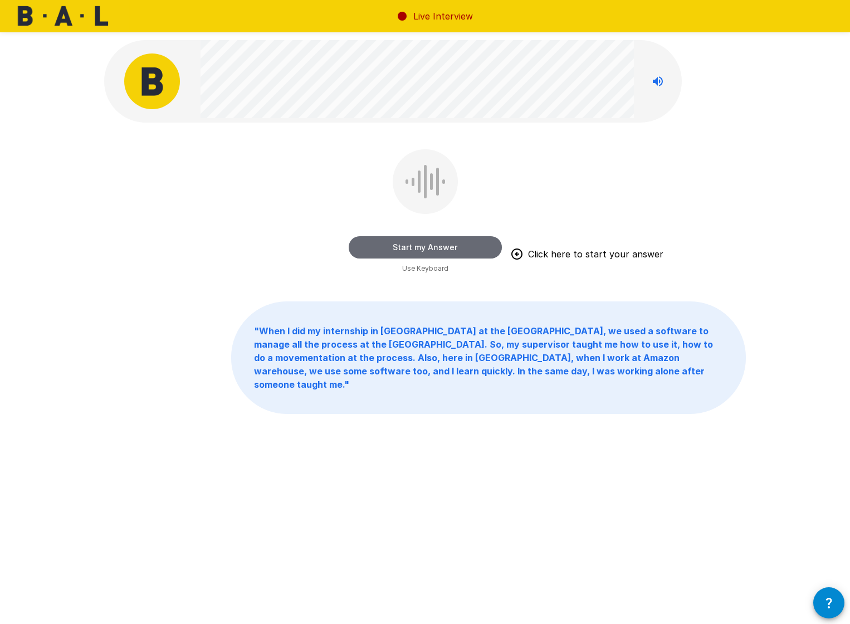
click at [394, 246] on button "Start my Answer" at bounding box center [425, 247] width 153 height 22
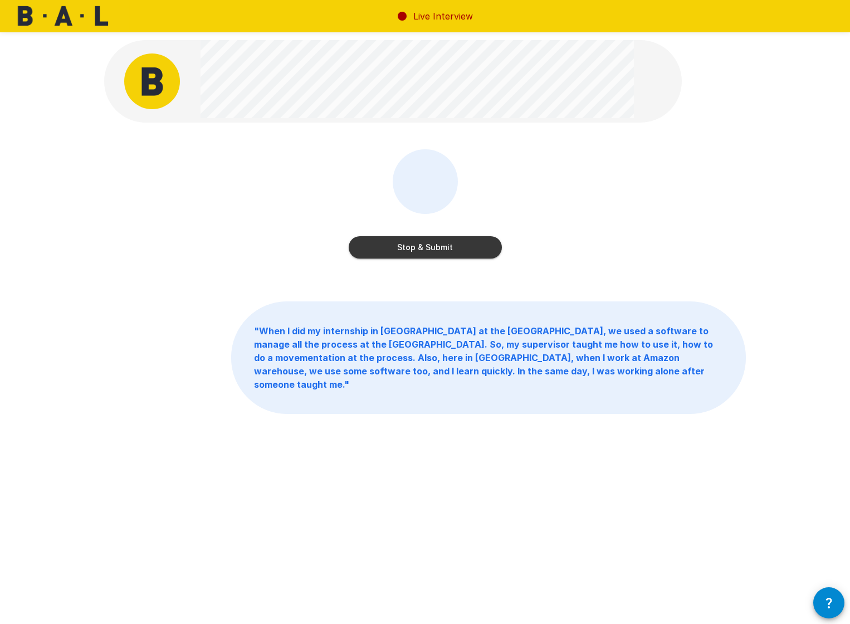
click at [394, 246] on button "Stop & Submit" at bounding box center [425, 247] width 153 height 22
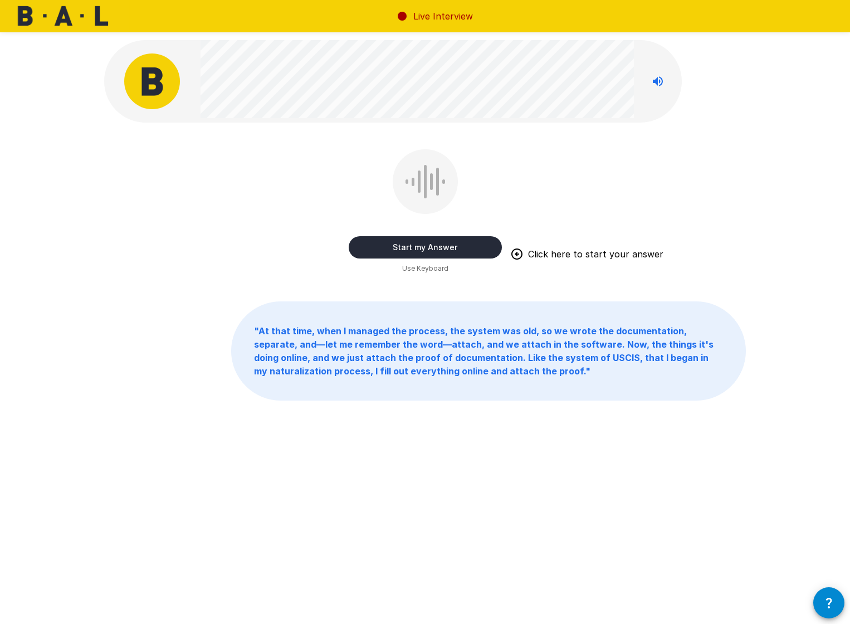
click at [414, 248] on button "Start my Answer" at bounding box center [425, 247] width 153 height 22
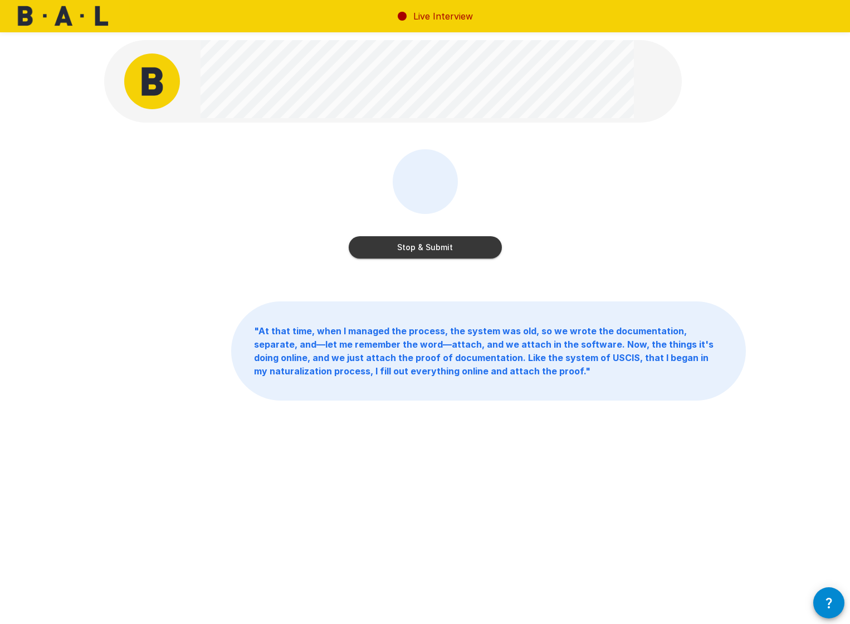
click at [421, 247] on button "Stop & Submit" at bounding box center [425, 247] width 153 height 22
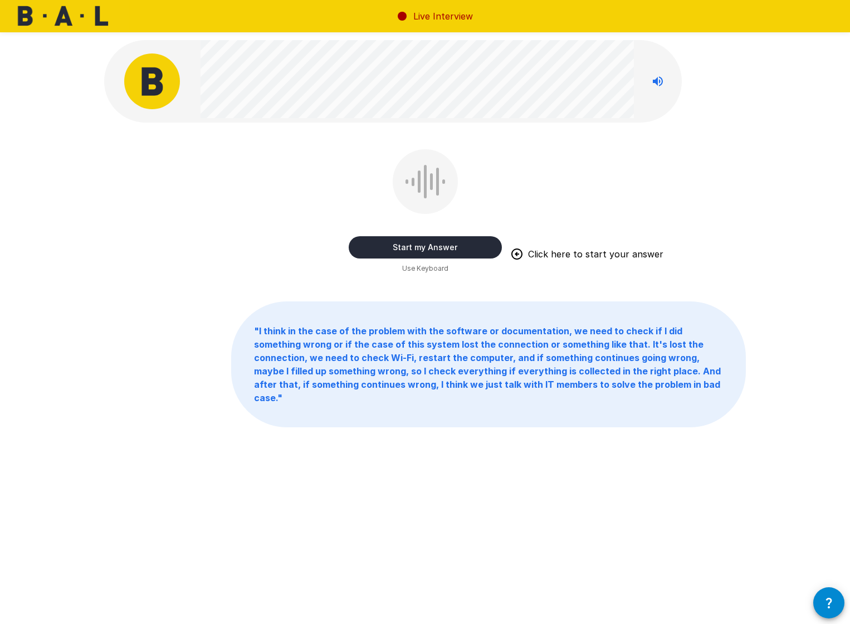
click at [374, 247] on button "Start my Answer" at bounding box center [425, 247] width 153 height 22
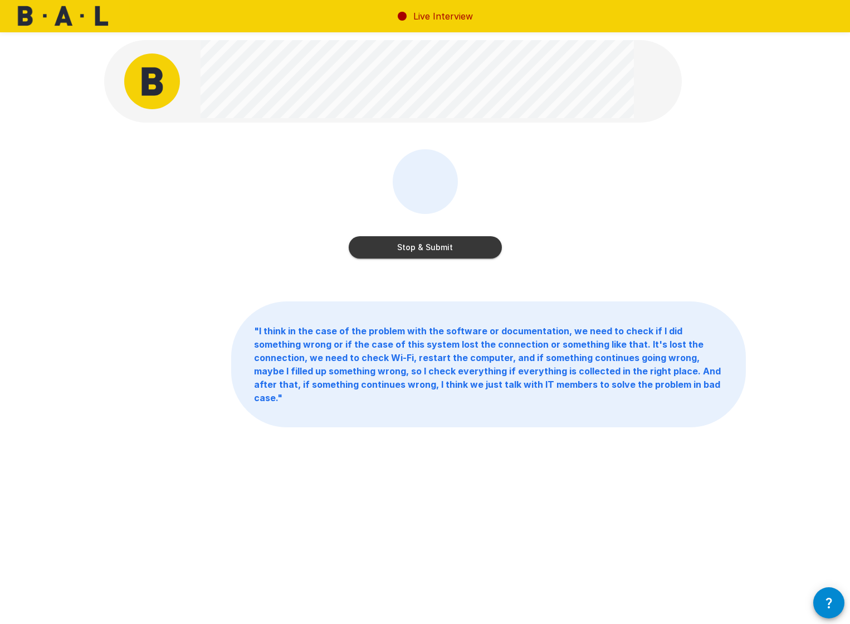
click at [374, 247] on button "Stop & Submit" at bounding box center [425, 247] width 153 height 22
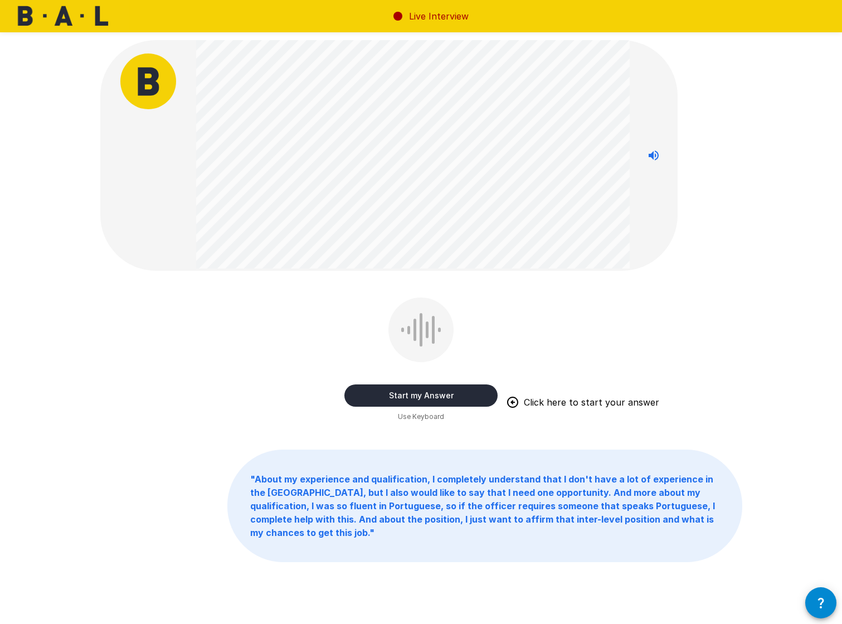
click at [387, 400] on button "Start my Answer" at bounding box center [420, 395] width 153 height 22
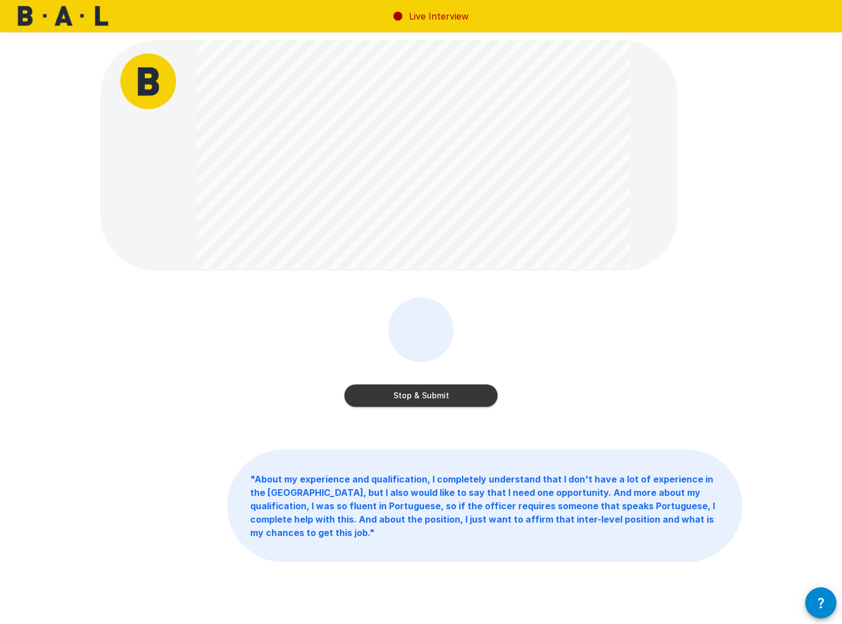
click at [397, 395] on button "Stop & Submit" at bounding box center [420, 395] width 153 height 22
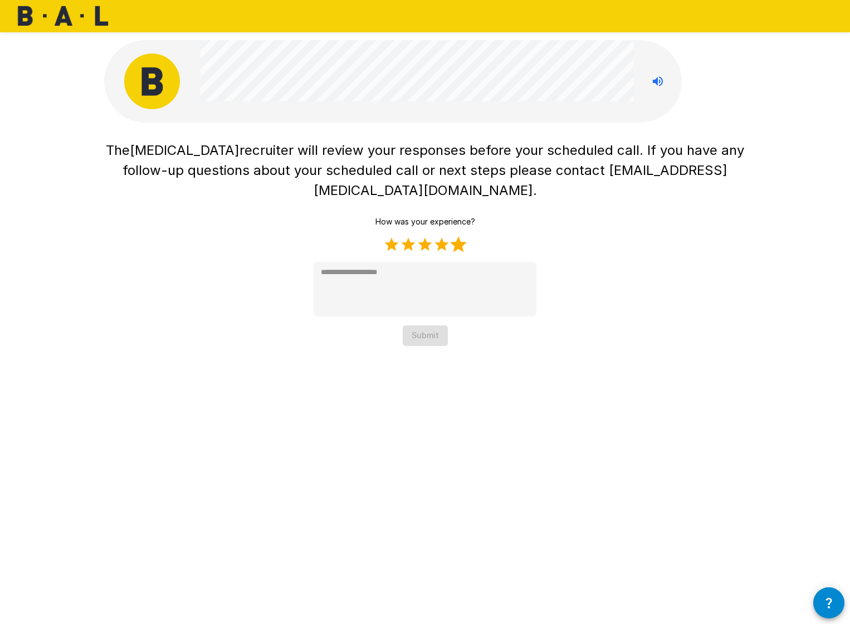
click at [462, 236] on label "5 Stars" at bounding box center [458, 244] width 17 height 17
type textarea "*"
click at [425, 325] on button "Submit" at bounding box center [425, 335] width 45 height 21
